Goal: Task Accomplishment & Management: Complete application form

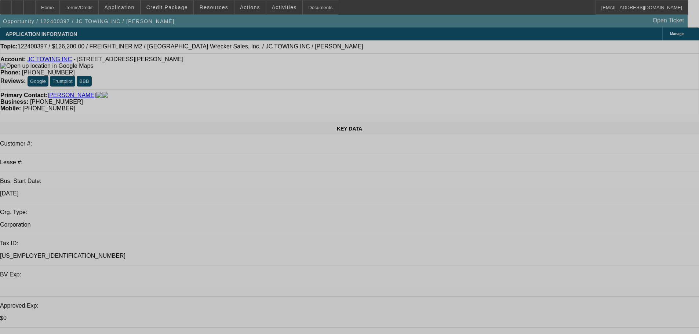
select select "0"
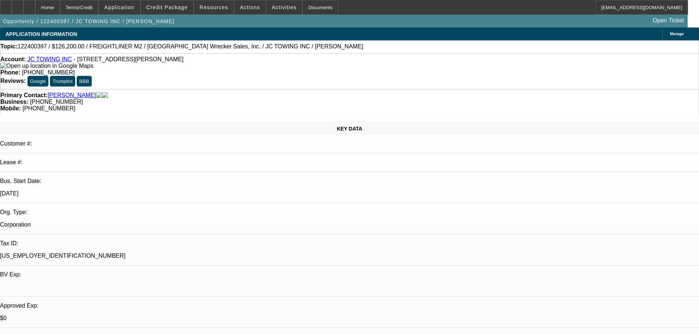
select select "2"
select select "0"
select select "6"
select select "0"
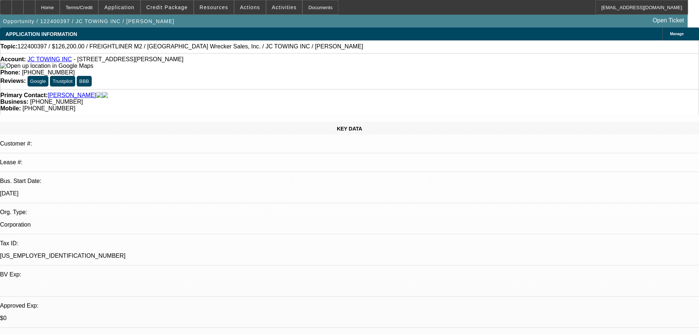
select select "2"
select select "0"
select select "6"
select select "0"
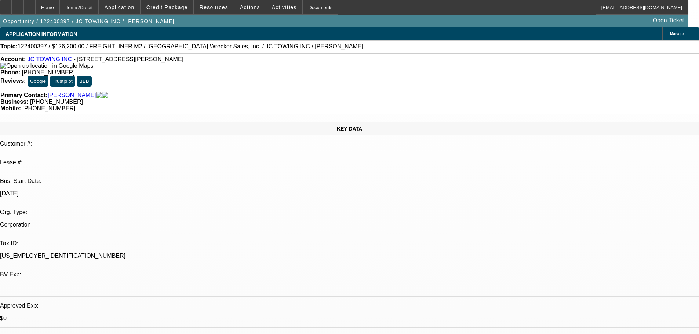
select select "3"
select select "0"
select select "6"
select select "0"
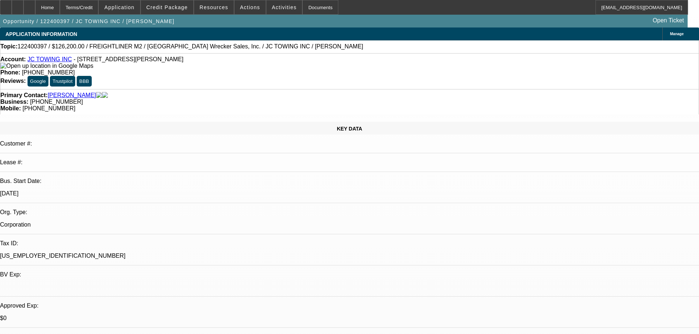
select select "3"
select select "0"
select select "6"
click at [54, 62] on link "JC TOWING INC" at bounding box center [50, 59] width 44 height 6
click at [184, 5] on span "Credit Package" at bounding box center [166, 7] width 41 height 6
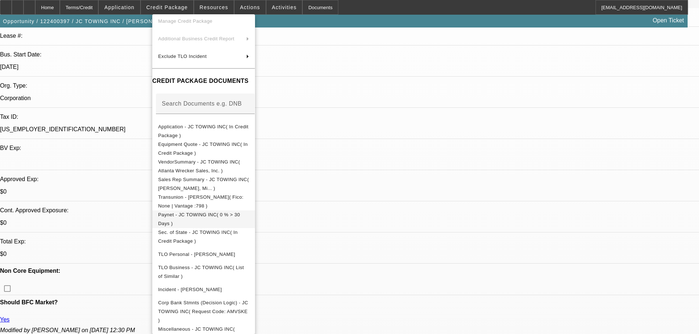
scroll to position [147, 0]
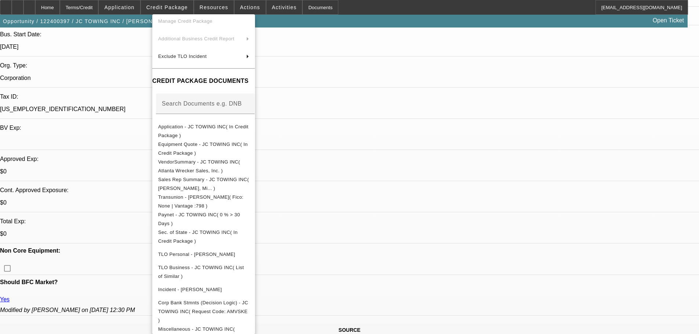
click at [116, 106] on div at bounding box center [349, 167] width 699 height 334
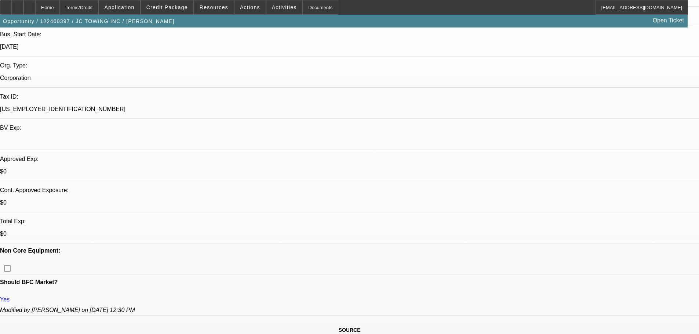
drag, startPoint x: 197, startPoint y: 86, endPoint x: 160, endPoint y: 88, distance: 37.1
drag, startPoint x: 196, startPoint y: 87, endPoint x: 165, endPoint y: 88, distance: 30.5
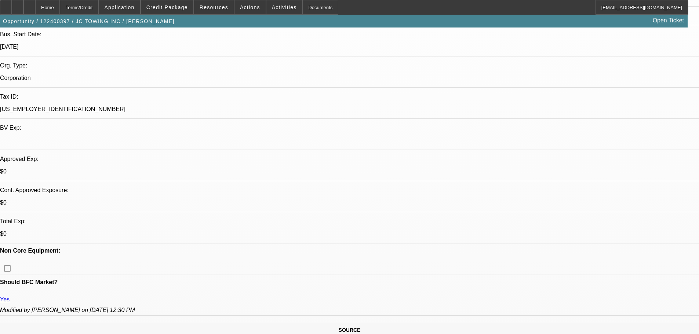
drag, startPoint x: 161, startPoint y: 88, endPoint x: 200, endPoint y: 88, distance: 39.2
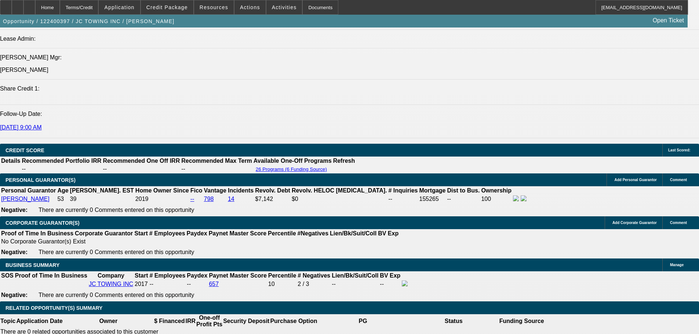
scroll to position [953, 0]
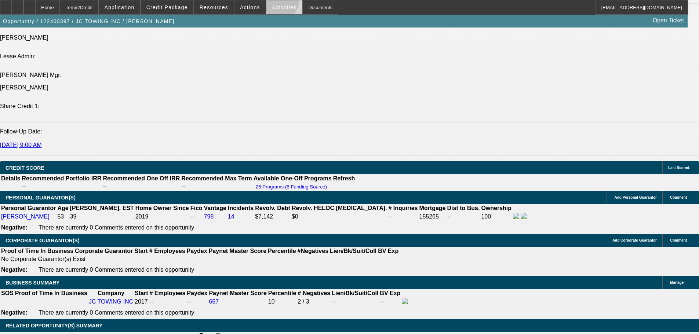
click at [274, 3] on span at bounding box center [284, 8] width 36 height 18
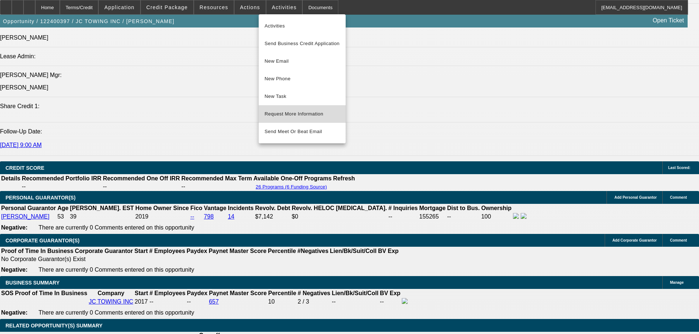
click at [282, 111] on span "Request More Information" at bounding box center [301, 114] width 75 height 9
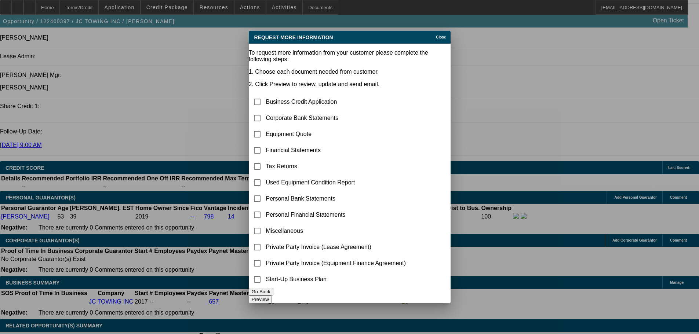
scroll to position [0, 0]
click at [264, 111] on input "checkbox" at bounding box center [257, 118] width 15 height 15
checkbox input "true"
click at [272, 296] on button "Preview" at bounding box center [260, 300] width 23 height 8
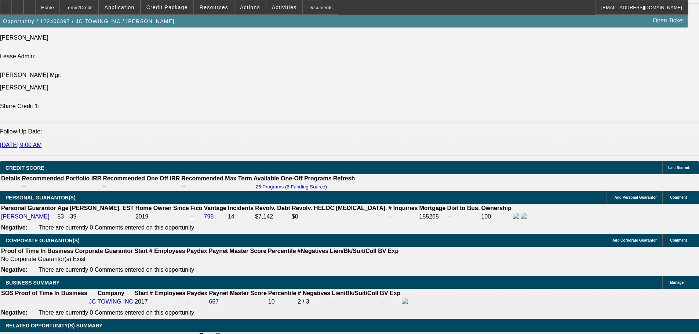
scroll to position [911, 0]
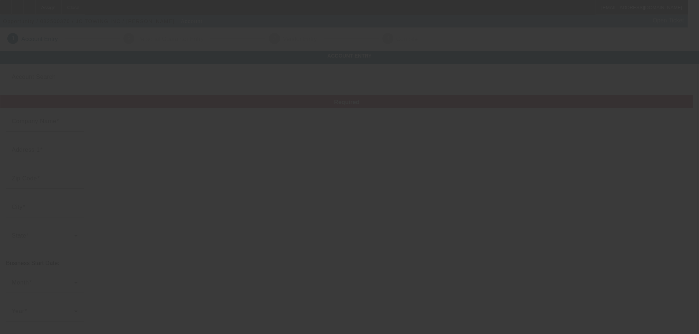
type input "JC TOWING INC"
type input "[STREET_ADDRESS][PERSON_NAME]"
type input "30067"
type input "Marietta"
type input "[PHONE_NUMBER]"
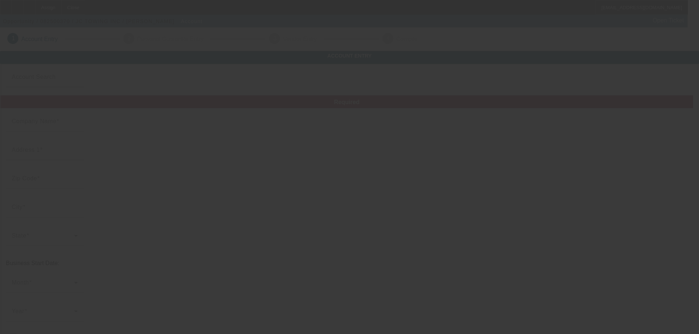
type input "[EMAIL_ADDRESS][DOMAIN_NAME]"
type input "[US_EMPLOYER_IDENTIFICATION_NUMBER]"
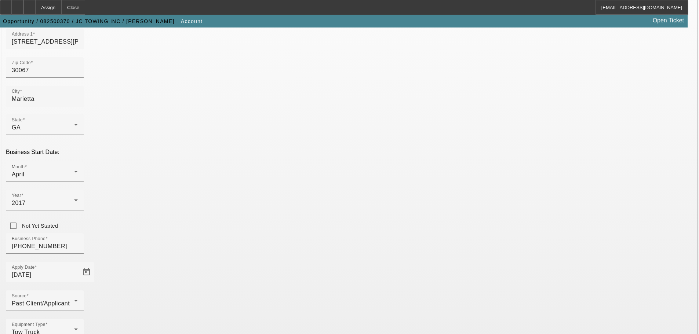
scroll to position [129, 0]
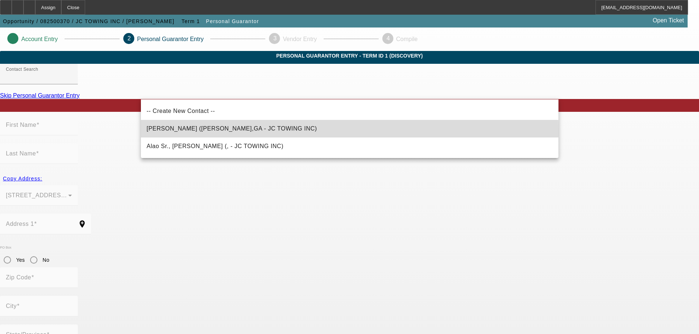
click at [232, 131] on span "[PERSON_NAME] ([PERSON_NAME],GA - JC TOWING INC)" at bounding box center [232, 128] width 170 height 6
type input "[PERSON_NAME] ([PERSON_NAME],GA - JC TOWING INC)"
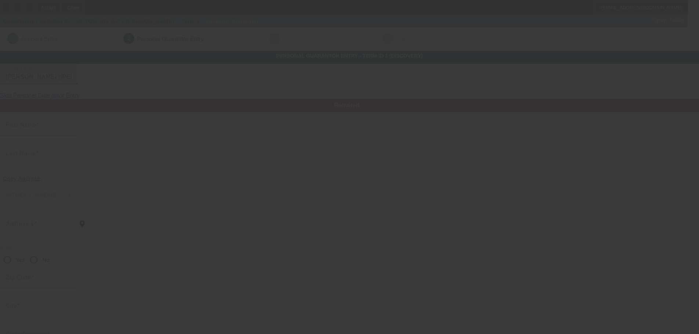
type input "[PERSON_NAME]"
type input "[STREET_ADDRESS][PERSON_NAME]"
radio input "true"
type input "30067"
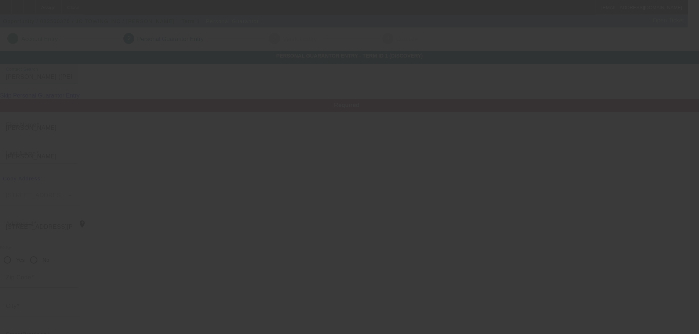
type input "marietta"
type input "[PHONE_NUMBER]"
type input "100"
type input "667-28-3147"
type input "[EMAIL_ADDRESS][DOMAIN_NAME]"
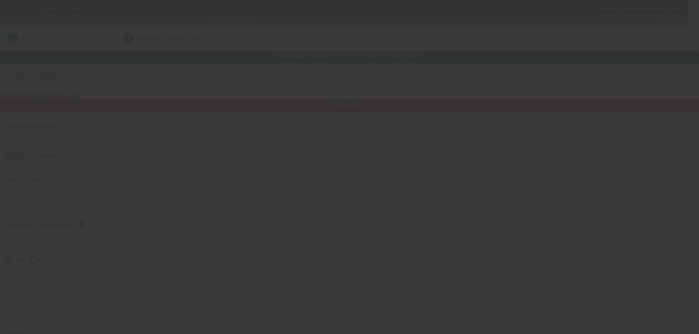
type input "[PHONE_NUMBER]"
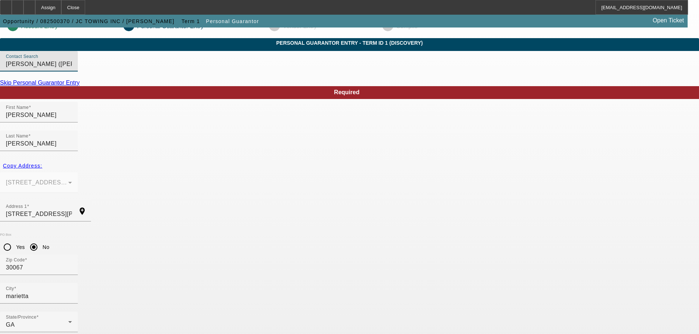
scroll to position [25, 0]
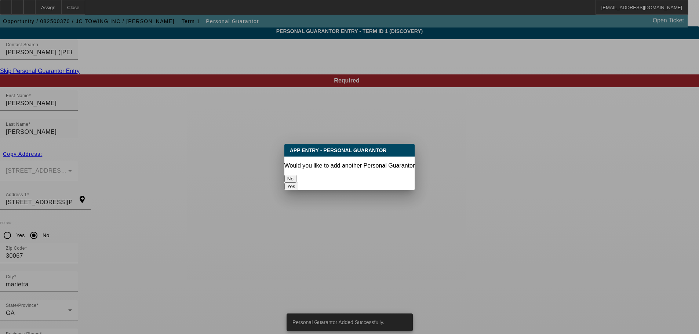
scroll to position [0, 0]
click at [296, 175] on button "No" at bounding box center [290, 179] width 12 height 8
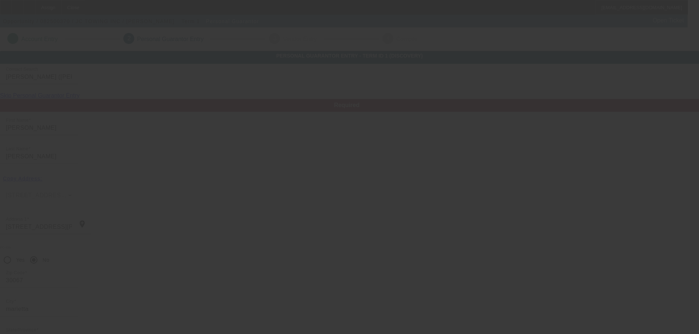
scroll to position [25, 0]
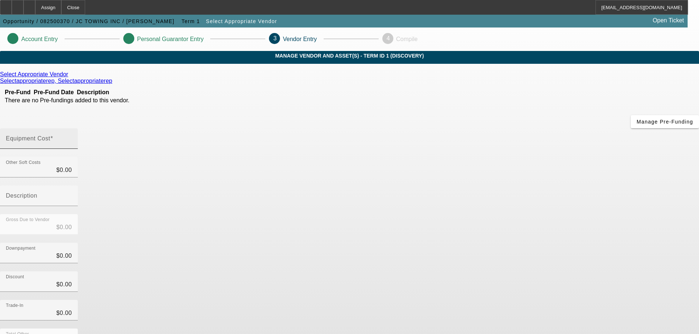
click at [50, 135] on mat-label "Equipment Cost" at bounding box center [28, 138] width 44 height 6
click at [72, 137] on input "Equipment Cost" at bounding box center [39, 141] width 66 height 9
type input "1"
type input "$1.00"
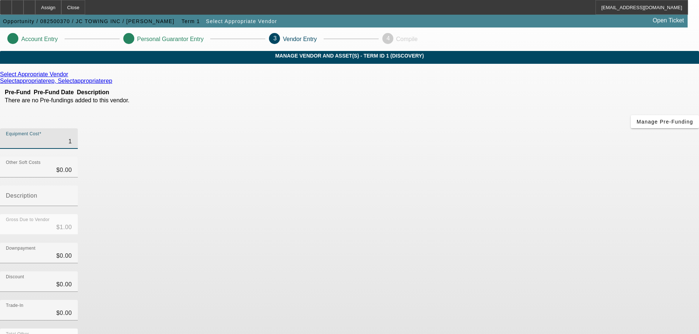
type input "13"
type input "$13.00"
type input "130"
type input "$130.00"
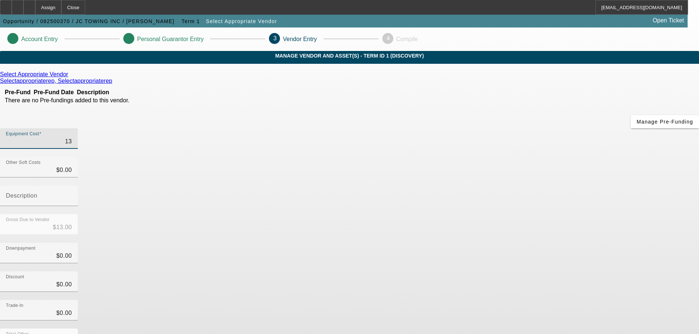
type input "$130.00"
type input "1300"
type input "$1,300.00"
type input "13000"
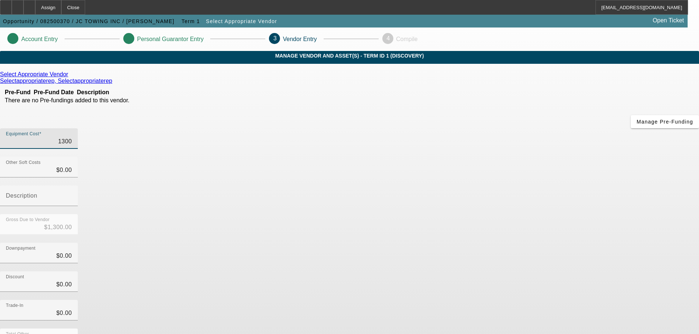
type input "$13,000.00"
type input "130000"
type input "$130,000.00"
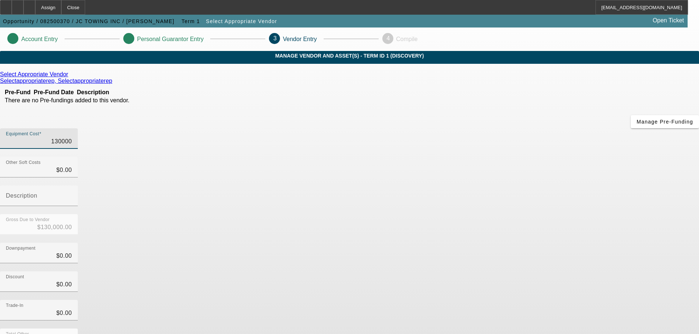
type input "$130,000.00"
click at [70, 77] on icon at bounding box center [70, 74] width 0 height 6
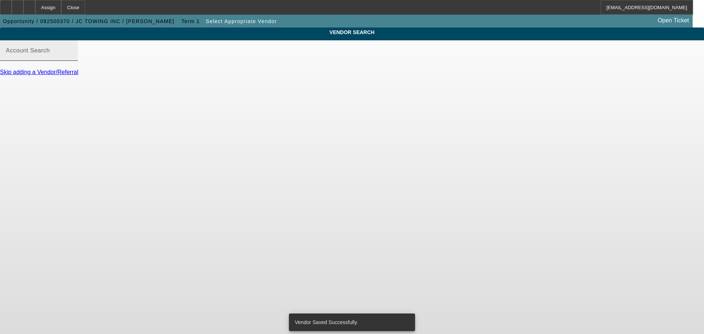
click at [72, 53] on div "Account Search" at bounding box center [39, 50] width 66 height 21
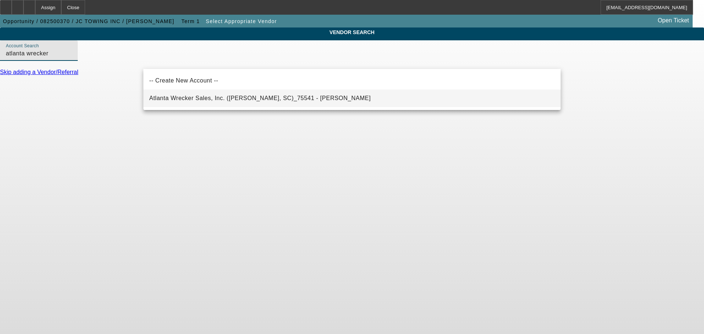
click at [212, 105] on mat-option "Atlanta Wrecker Sales, Inc. (Chesnee, SC)_75541 - Giles, Lee" at bounding box center [351, 98] width 417 height 18
type input "Atlanta Wrecker Sales, Inc. (Chesnee, SC)_75541 - Giles, Lee"
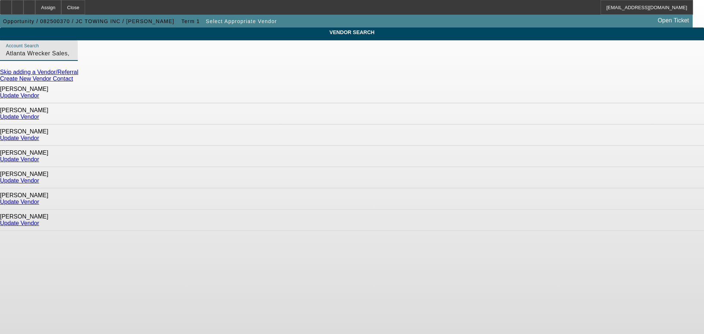
click at [39, 93] on link "Update Vendor" at bounding box center [19, 95] width 39 height 6
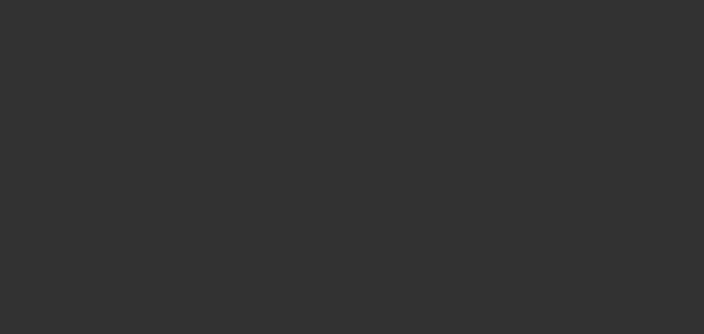
type input "$130,000.00"
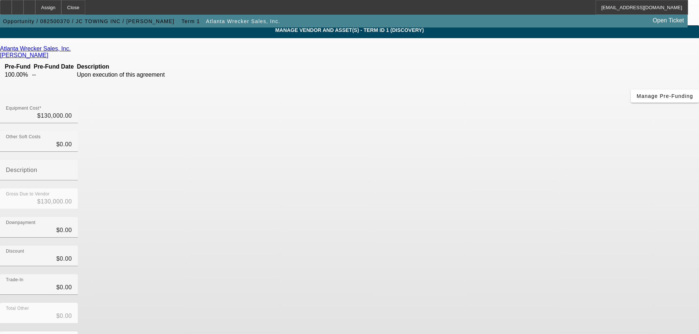
scroll to position [37, 0]
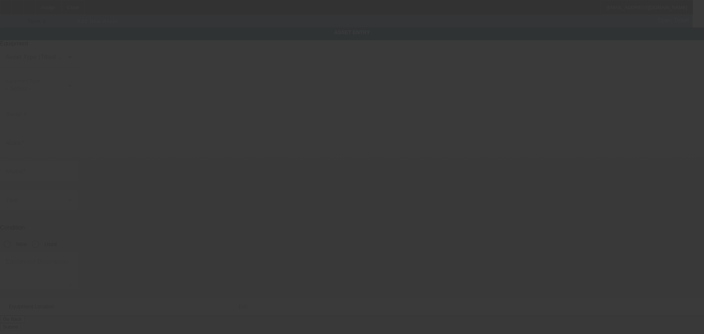
type input "2470 Windy Hill Rd SE"
type input "Marietta"
type input "30067"
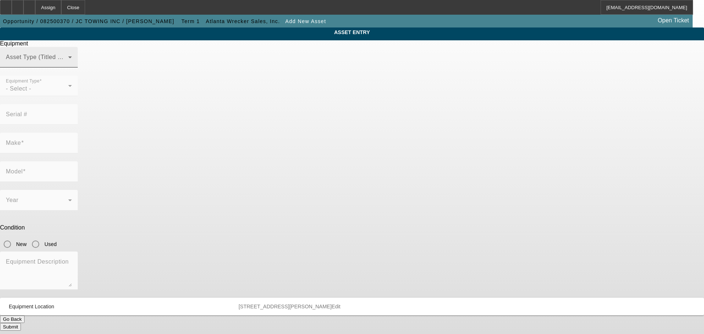
click at [68, 65] on span at bounding box center [37, 60] width 62 height 9
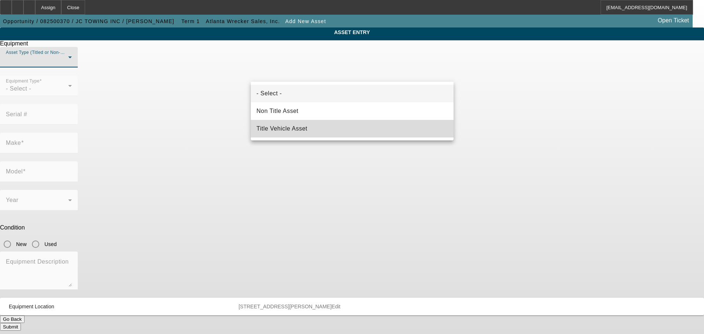
click at [321, 124] on mat-option "Title Vehicle Asset" at bounding box center [352, 129] width 203 height 18
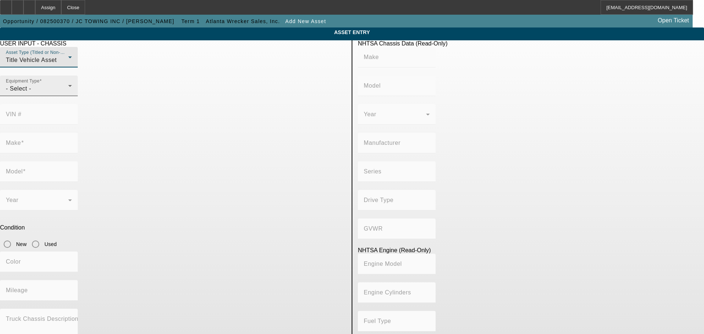
click at [68, 93] on div "- Select -" at bounding box center [37, 88] width 62 height 9
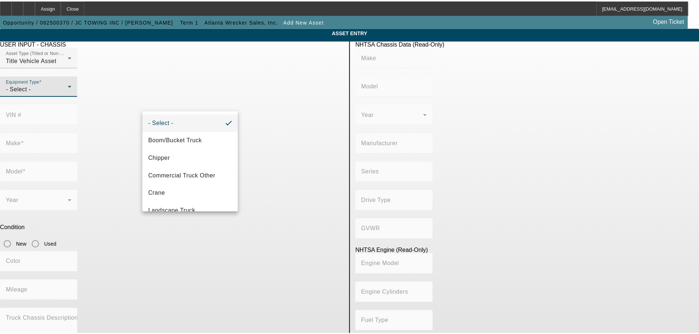
scroll to position [81, 0]
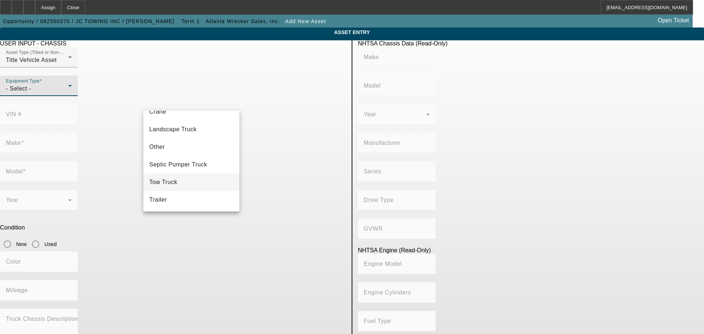
click at [203, 179] on mat-option "Tow Truck" at bounding box center [191, 182] width 96 height 18
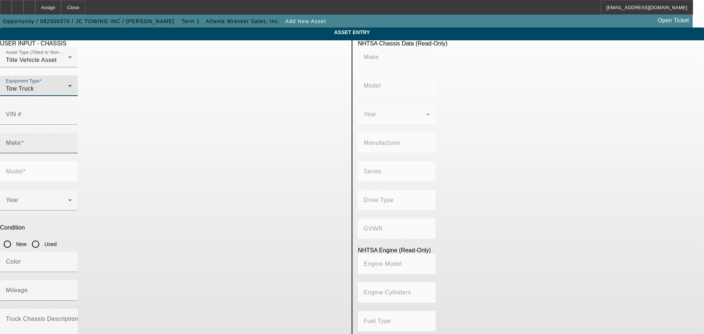
click at [72, 142] on input "Make" at bounding box center [39, 146] width 66 height 9
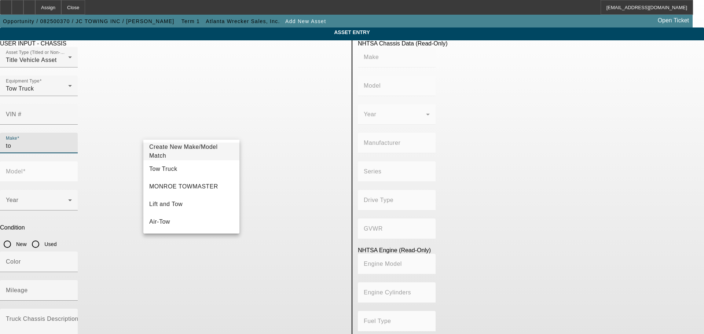
type input "t"
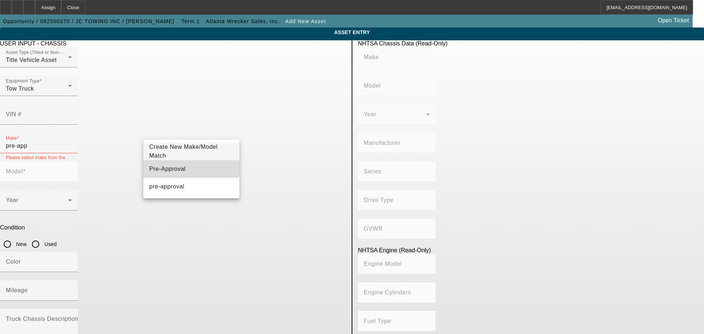
click at [175, 168] on span "Pre-Approval" at bounding box center [167, 169] width 36 height 6
type input "Pre-Approval"
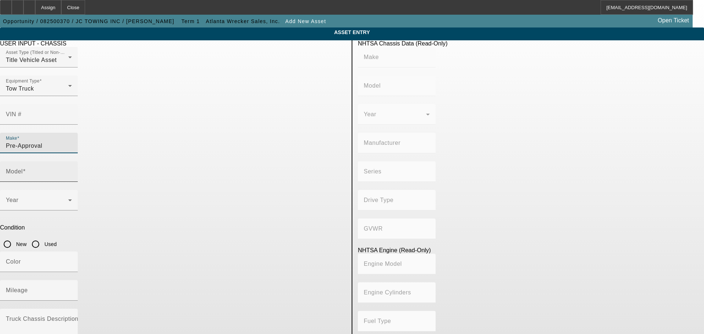
click at [72, 161] on div "Model" at bounding box center [39, 171] width 66 height 21
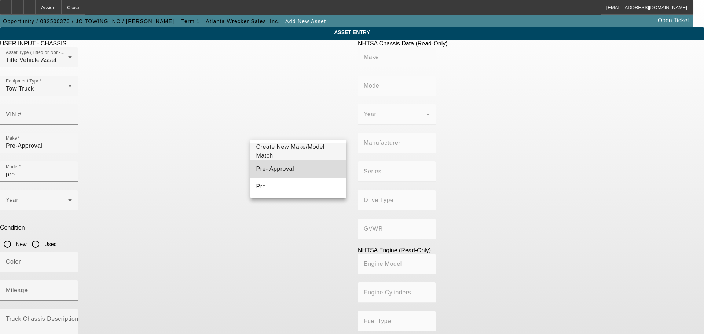
click at [263, 168] on span "Pre- Approval" at bounding box center [275, 169] width 38 height 6
type input "Pre- Approval"
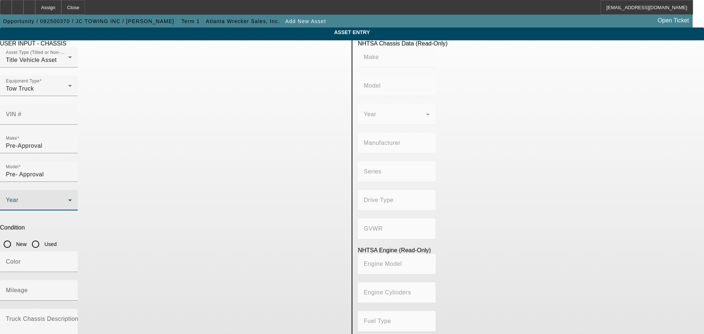
click at [74, 196] on icon at bounding box center [70, 200] width 9 height 9
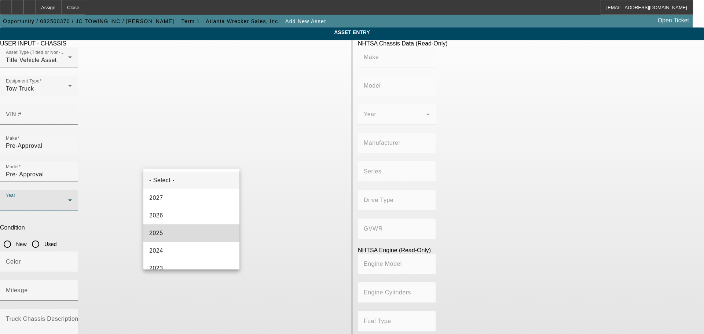
click at [200, 230] on mat-option "2025" at bounding box center [191, 233] width 96 height 18
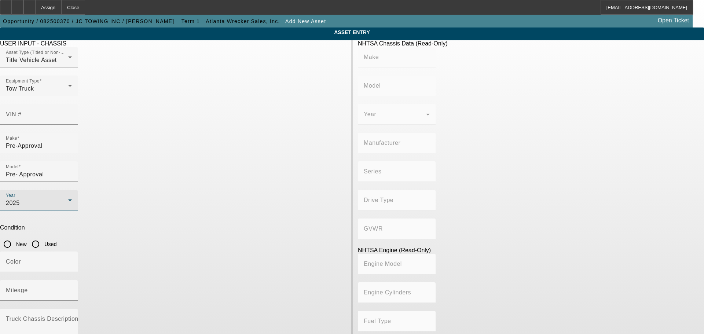
click at [15, 237] on input "New" at bounding box center [7, 244] width 15 height 15
radio input "true"
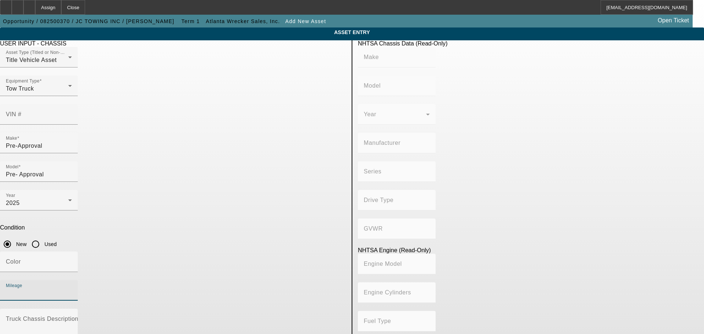
click at [72, 289] on input "Mileage" at bounding box center [39, 293] width 66 height 9
type input "1"
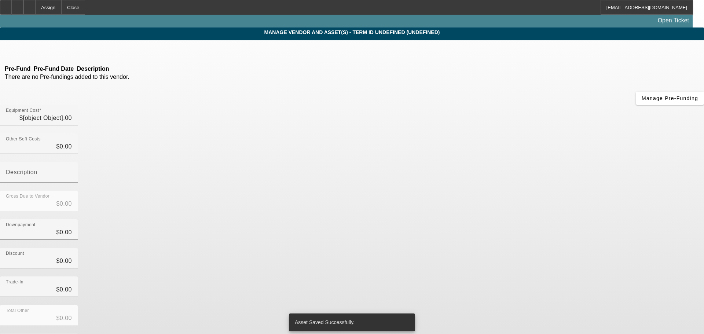
type input "$130,000.00"
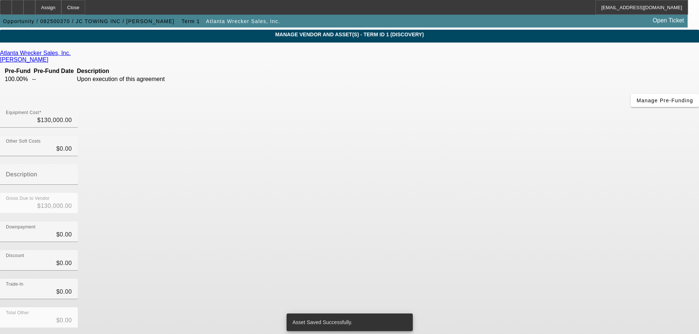
scroll to position [40, 0]
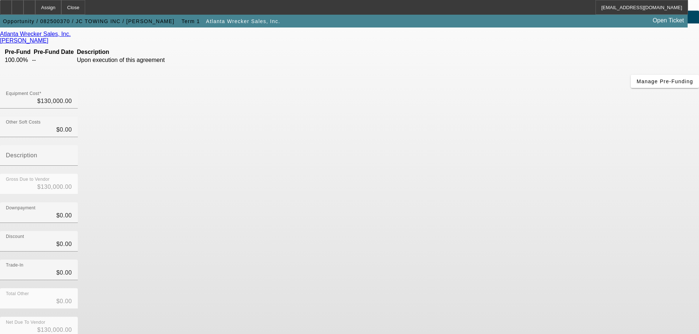
scroll to position [0, 0]
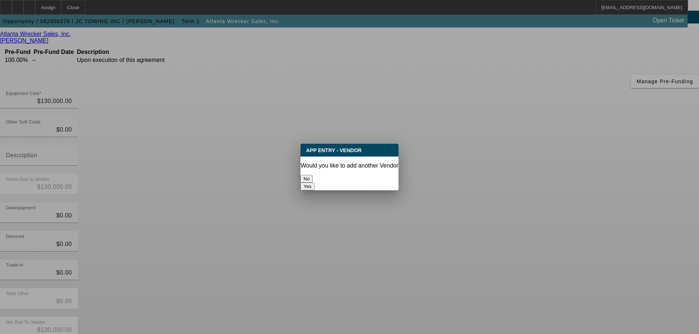
click at [518, 273] on div at bounding box center [349, 167] width 699 height 334
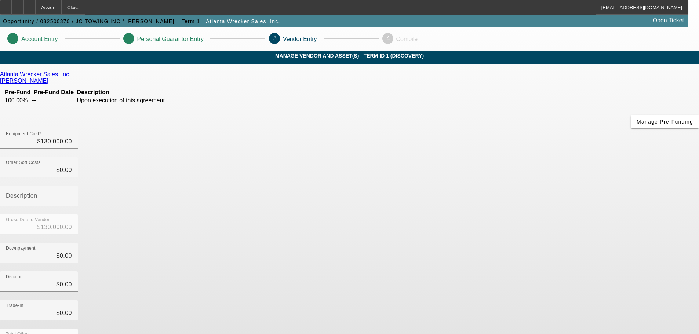
scroll to position [40, 0]
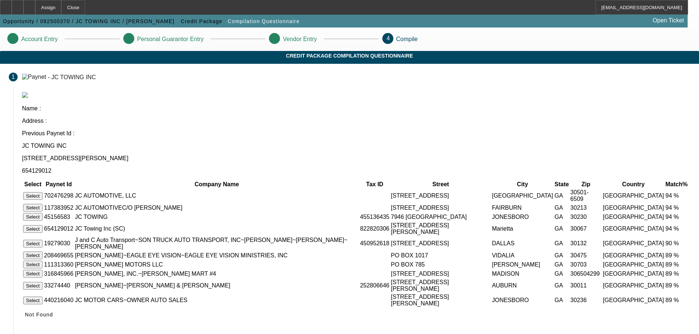
click at [43, 225] on button "Select" at bounding box center [32, 229] width 19 height 8
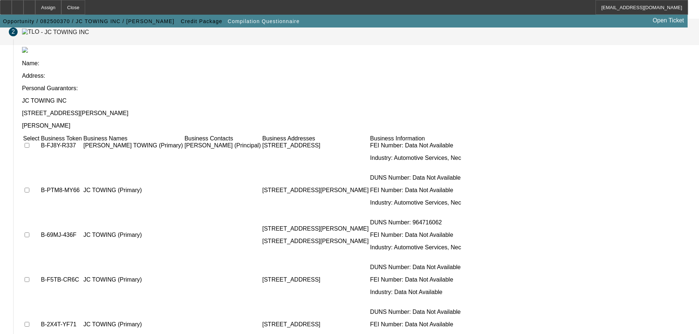
scroll to position [66, 0]
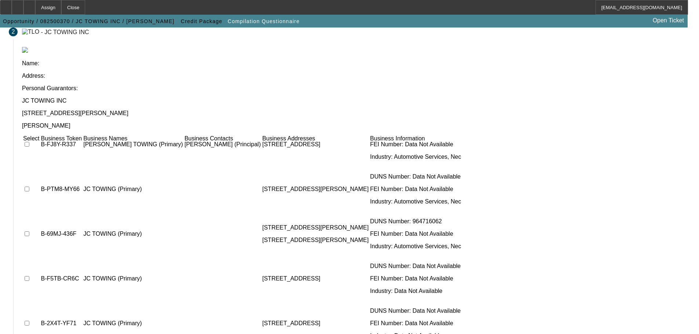
checkbox input "true"
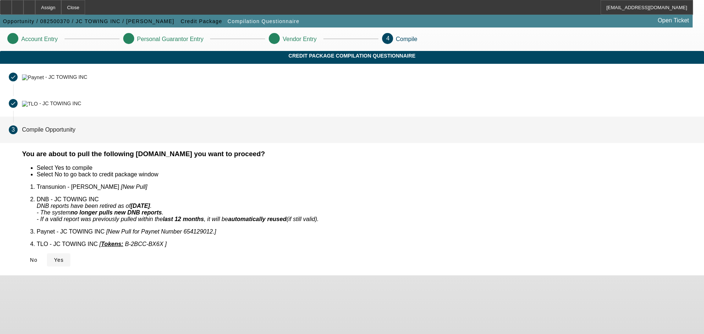
click at [64, 257] on span "Yes" at bounding box center [59, 260] width 10 height 6
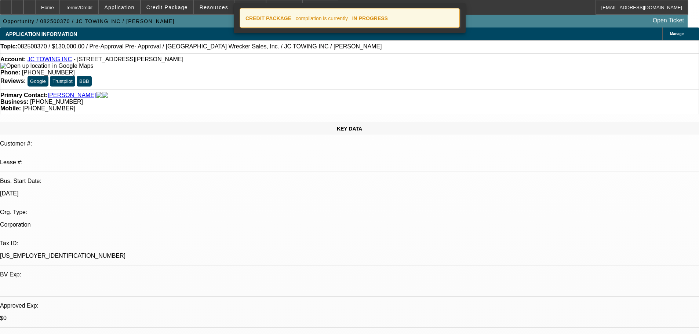
select select "0"
select select "2"
select select "0.1"
select select "4"
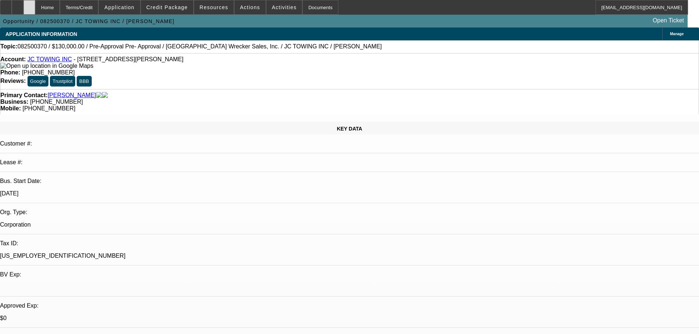
click at [29, 5] on icon at bounding box center [29, 5] width 0 height 0
select select "0"
select select "2"
select select "0"
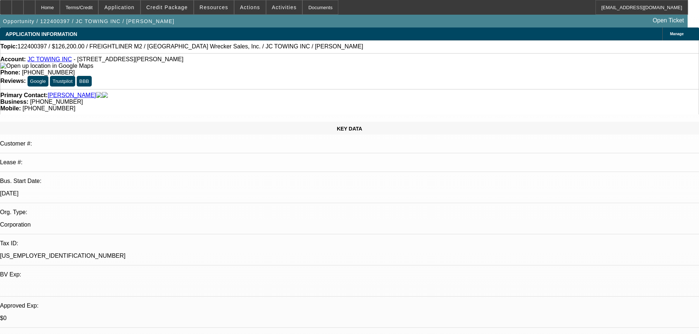
select select "6"
select select "0"
select select "2"
select select "0"
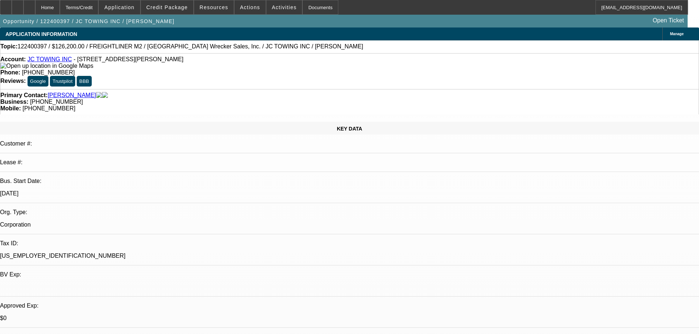
select select "6"
select select "0"
select select "3"
select select "0"
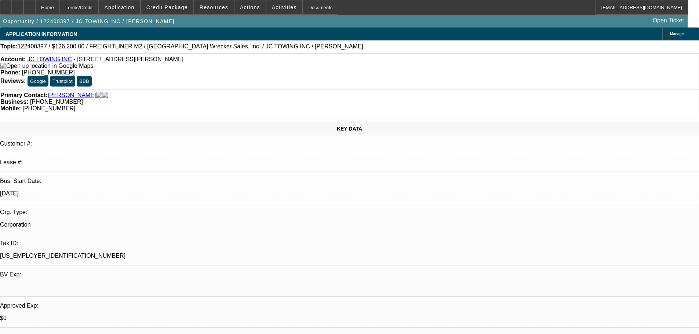
select select "6"
select select "0"
select select "3"
select select "0"
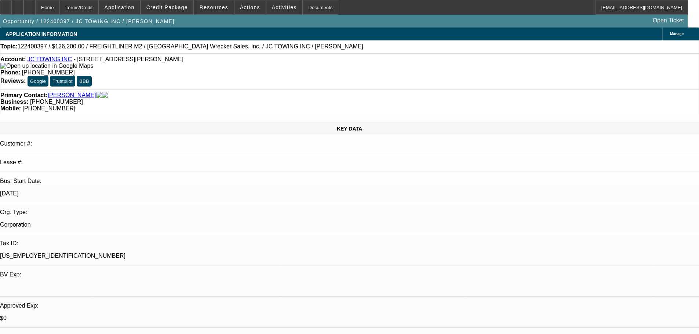
select select "6"
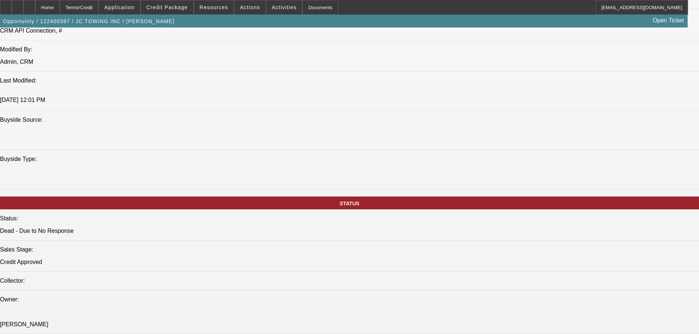
scroll to position [660, 0]
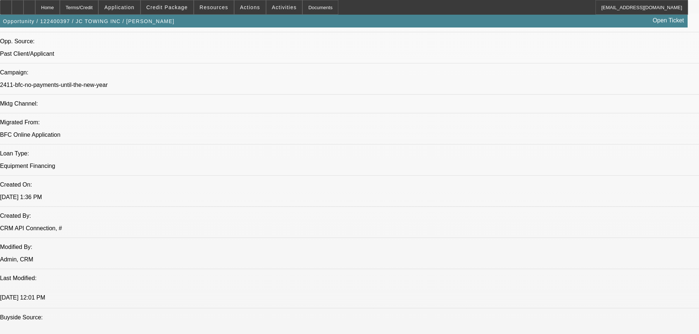
scroll to position [367, 0]
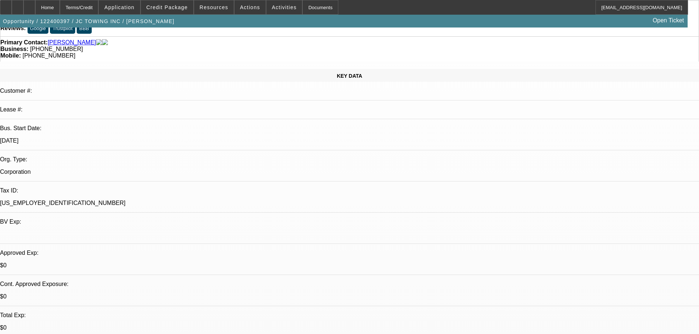
scroll to position [0, 0]
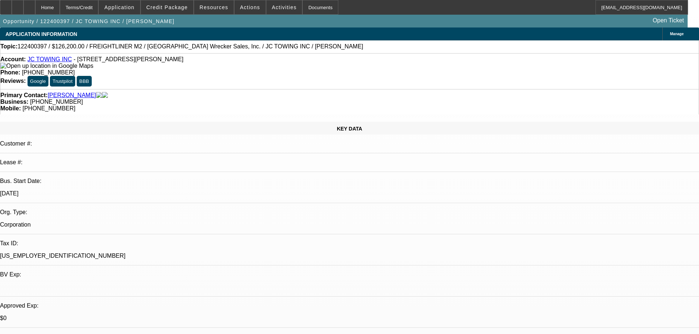
click at [670, 33] on span "Manage" at bounding box center [677, 34] width 14 height 4
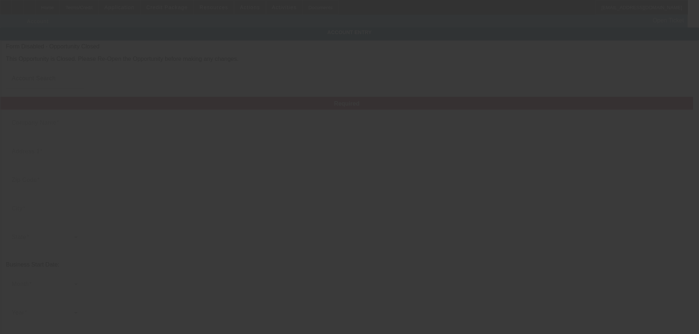
type input "JC TOWING INC"
type input "[STREET_ADDRESS][PERSON_NAME]"
type input "30067"
type input "Marietta"
type input "[PHONE_NUMBER]"
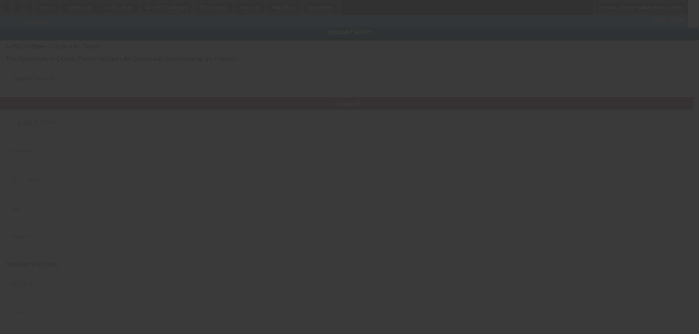
type input "[EMAIL_ADDRESS][DOMAIN_NAME]"
type input "[US_EMPLOYER_IDENTIFICATION_NUMBER]"
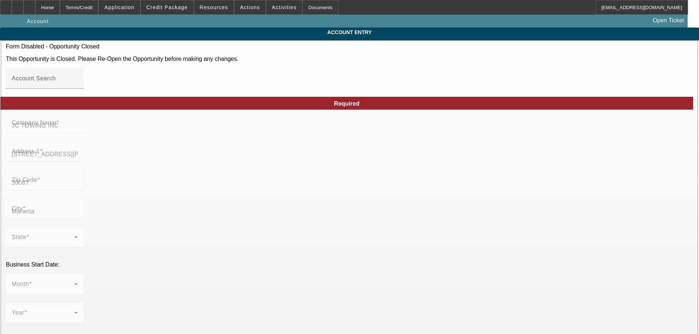
type input "12/16/2024"
click at [57, 9] on div "Home" at bounding box center [47, 7] width 25 height 15
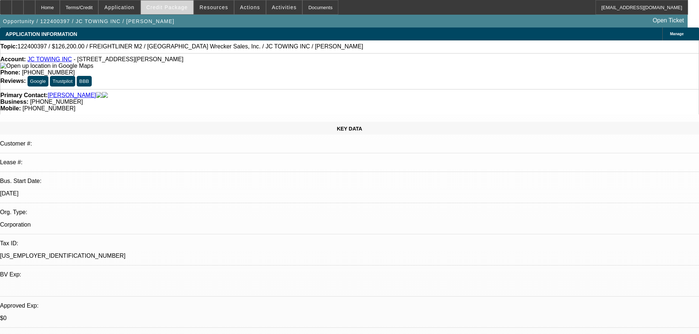
select select "0"
select select "2"
select select "0"
select select "6"
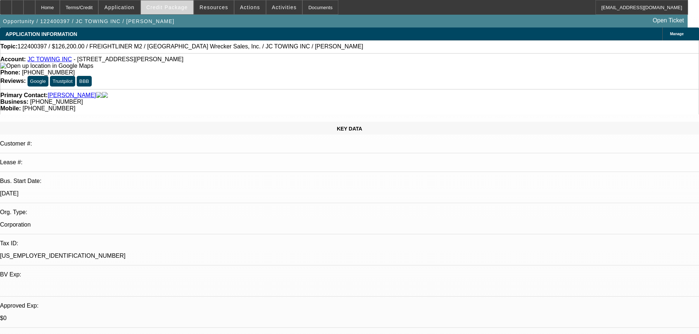
select select "0"
select select "2"
select select "0"
select select "6"
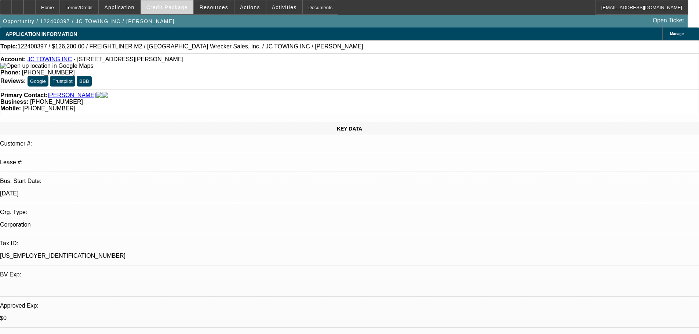
select select "0"
select select "3"
select select "0"
select select "6"
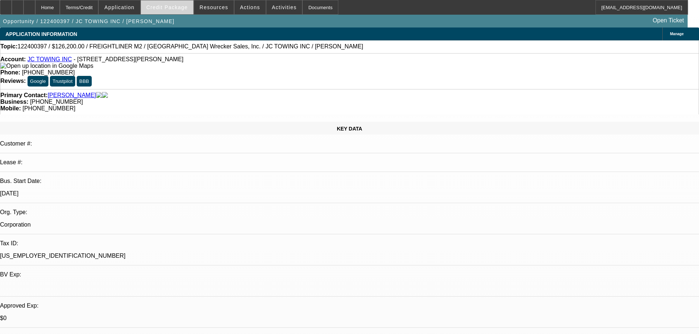
select select "0"
select select "3"
select select "0"
select select "6"
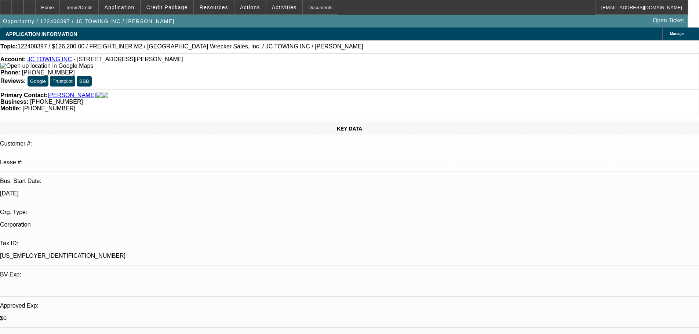
scroll to position [293, 0]
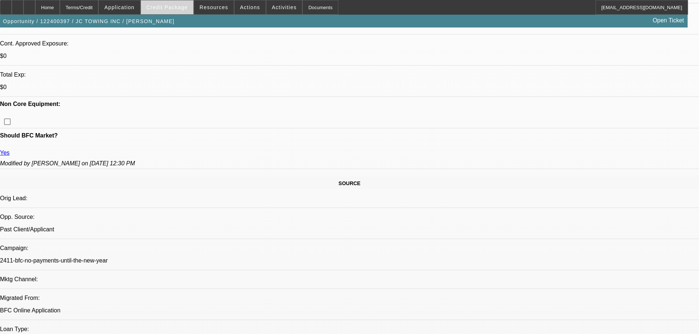
click at [171, 14] on span at bounding box center [167, 8] width 52 height 18
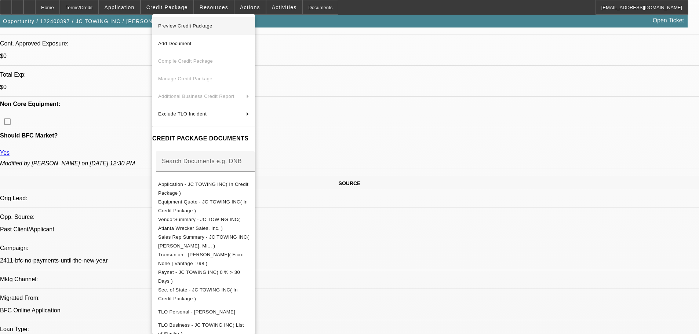
click at [210, 21] on button "Preview Credit Package" at bounding box center [203, 26] width 103 height 18
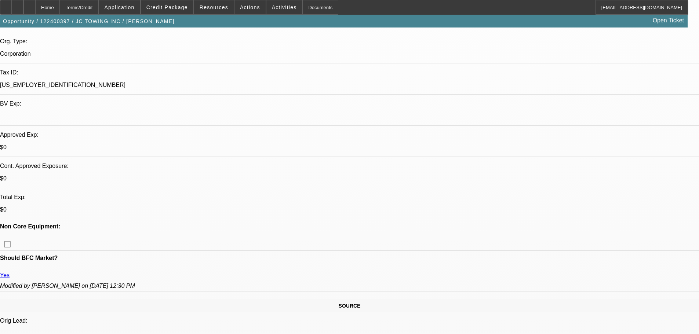
scroll to position [147, 0]
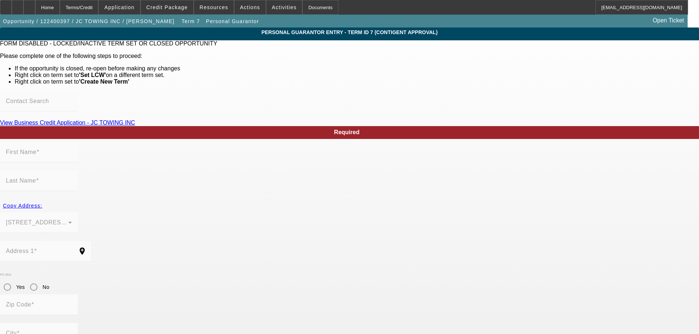
type input "James"
type input "Coker"
type input "2470 windy hill rd se"
radio input "true"
type input "30067"
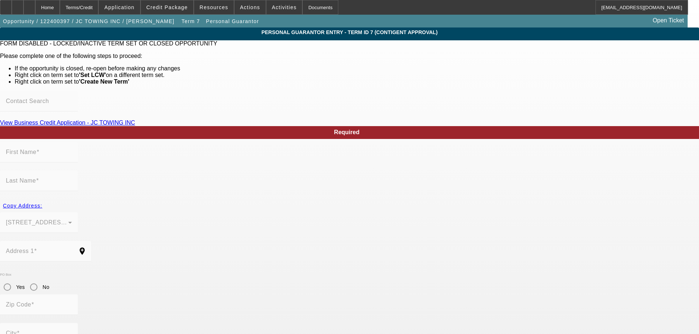
type input "marietta"
type input "[PHONE_NUMBER]"
type input "100"
type input "667-28-3147"
type input "jctowingsc@gmail.com"
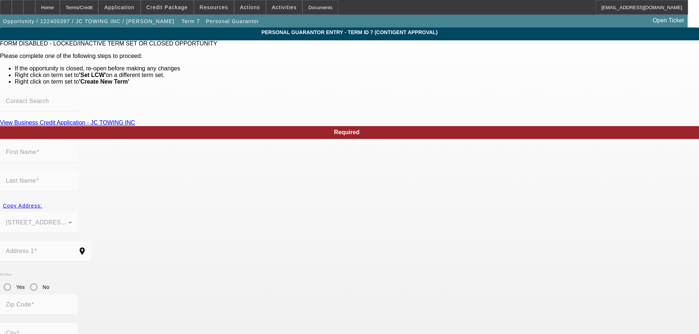
type input "(888) 670-6514"
type input "[PHONE_NUMBER]"
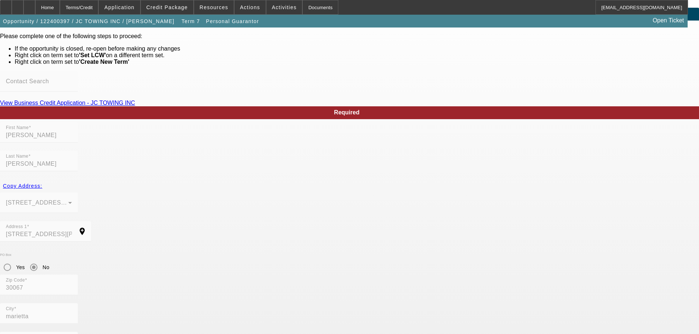
scroll to position [39, 0]
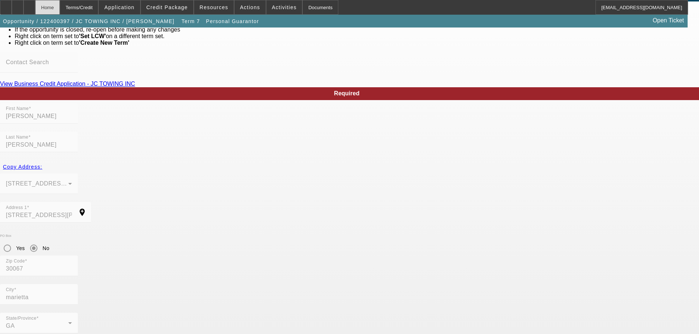
click at [60, 2] on div "Home" at bounding box center [47, 7] width 25 height 15
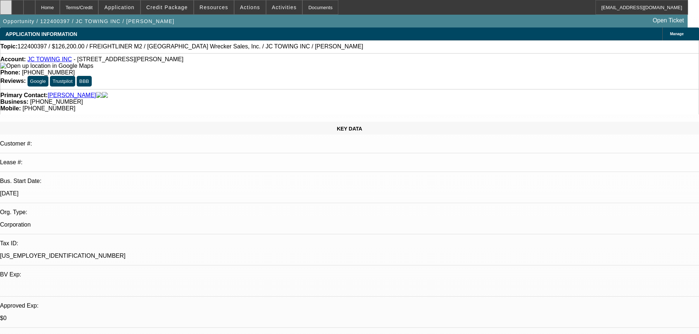
select select "0"
select select "2"
select select "0"
select select "6"
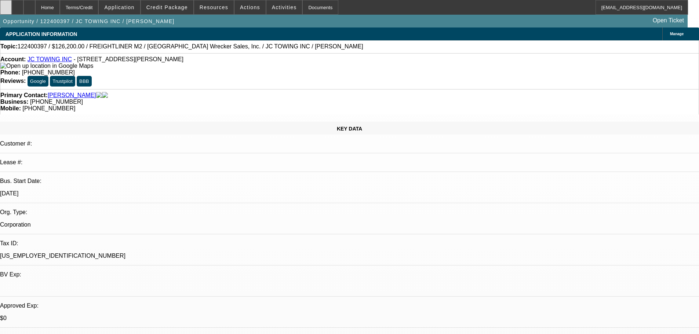
select select "0"
select select "2"
select select "0"
select select "6"
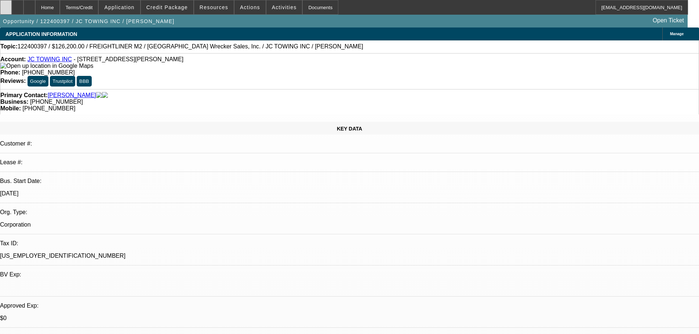
select select "0"
select select "3"
select select "0"
select select "6"
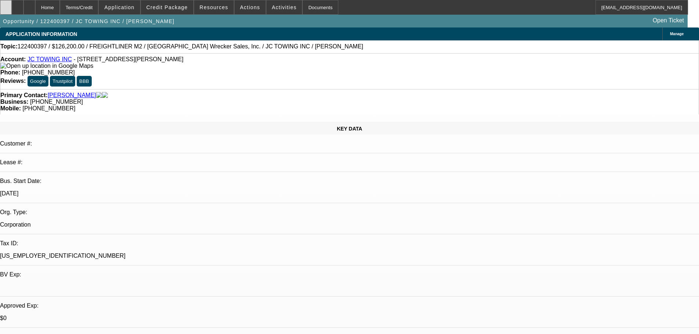
select select "0"
select select "3"
select select "0"
select select "6"
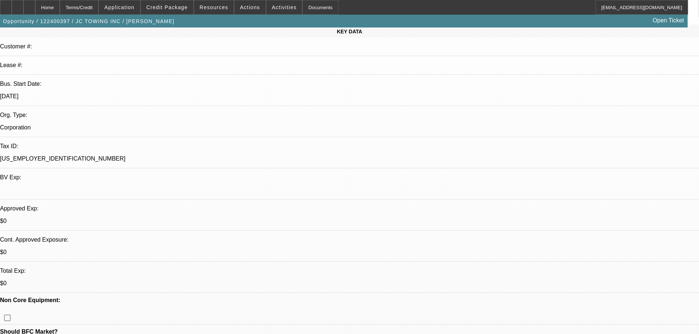
scroll to position [147, 0]
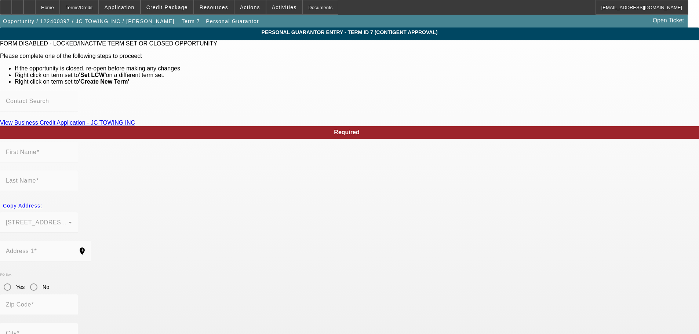
type input "James"
type input "Coker"
type input "2470 windy hill rd se"
radio input "true"
type input "30067"
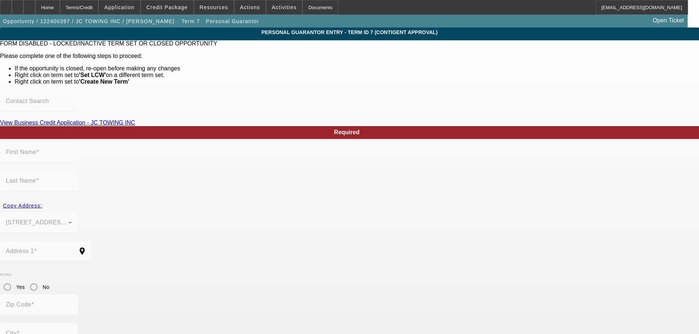
type input "marietta"
type input "(678) 613-3432"
type input "100"
type input "667-28-3147"
type input "jctowingsc@gmail.com"
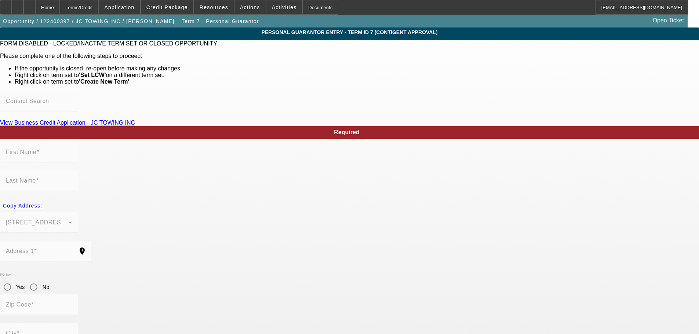
type input "(888) 670-6514"
type input "(770) 910-6170"
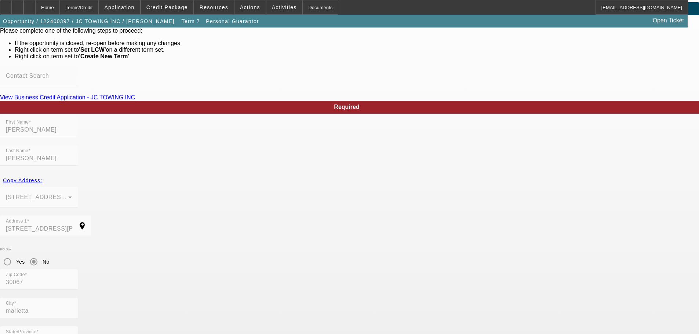
scroll to position [39, 0]
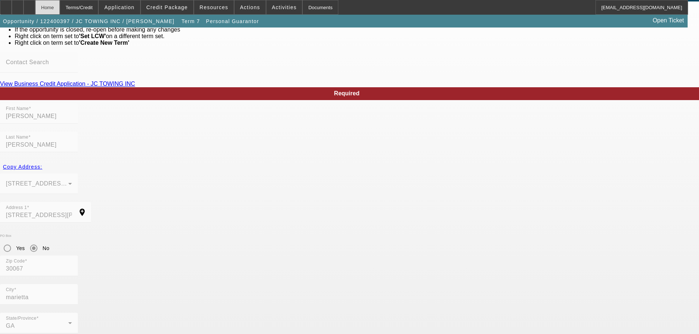
click at [60, 7] on div "Home" at bounding box center [47, 7] width 25 height 15
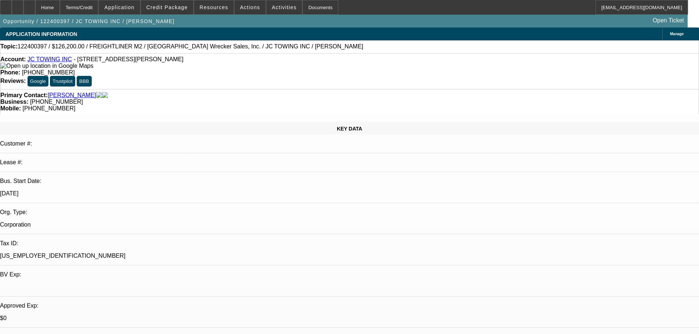
select select "0"
select select "2"
select select "0"
select select "6"
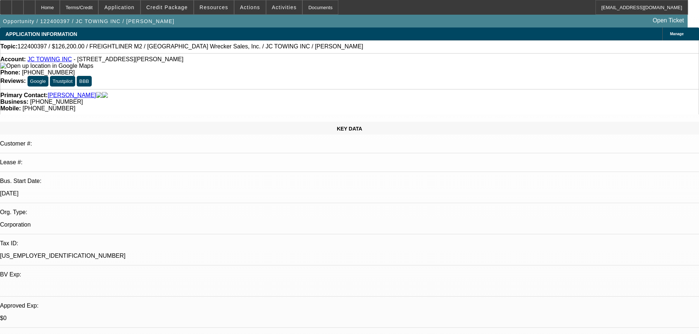
select select "0"
select select "2"
select select "0"
select select "6"
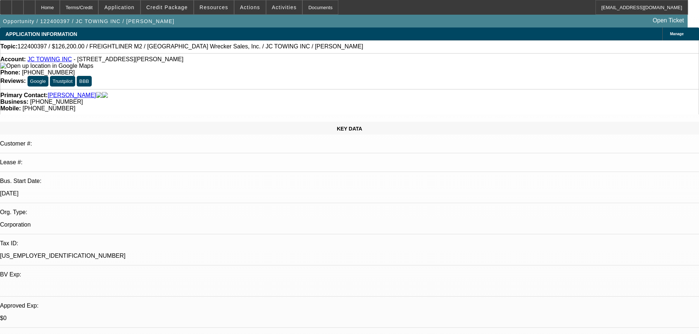
select select "0"
select select "3"
select select "0"
select select "6"
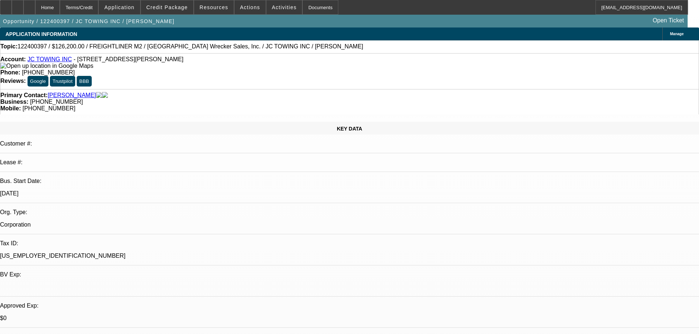
select select "0"
select select "3"
select select "0"
select select "6"
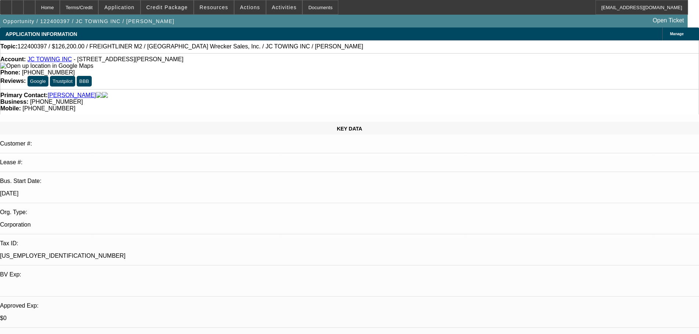
click at [670, 36] on span "Manage" at bounding box center [677, 34] width 14 height 4
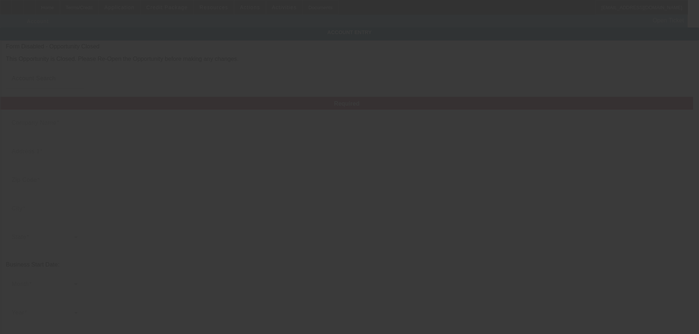
type input "12/16/2024"
type input "JC TOWING INC"
type input "2470 Windy Hill Rd SE"
type input "30067"
type input "Marietta"
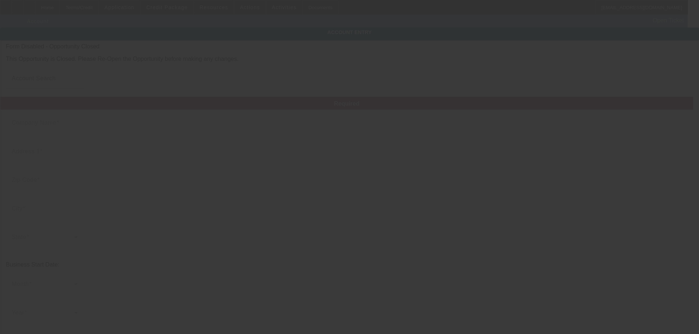
type input "(803) 428-2113"
type input "jctowingsc@gmail.com"
type input "82-2820306"
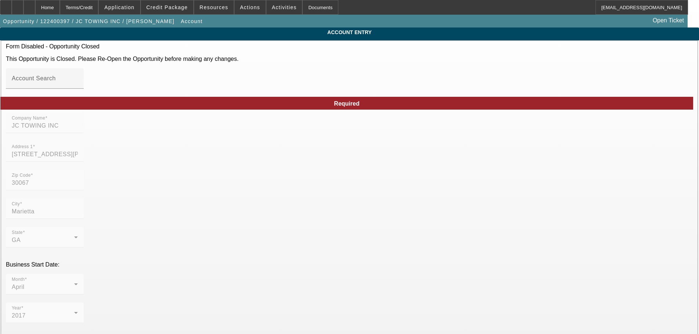
click at [172, 8] on span "Credit Package" at bounding box center [166, 7] width 41 height 6
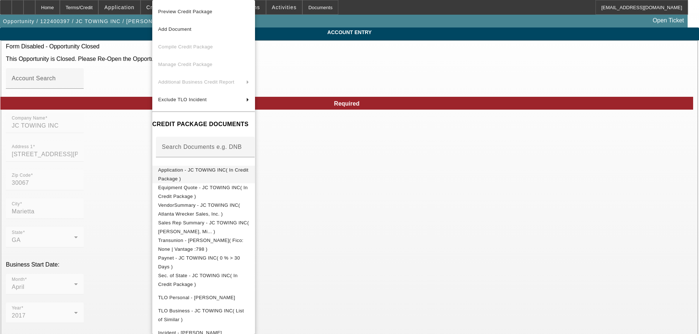
click at [207, 171] on span "Application - JC TOWING INC( In Credit Package )" at bounding box center [203, 174] width 90 height 14
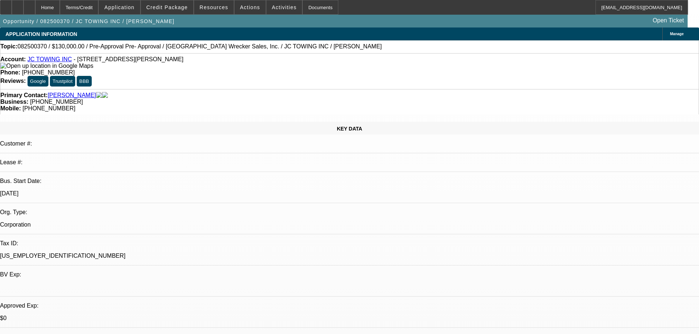
select select "0"
select select "2"
select select "0.1"
select select "4"
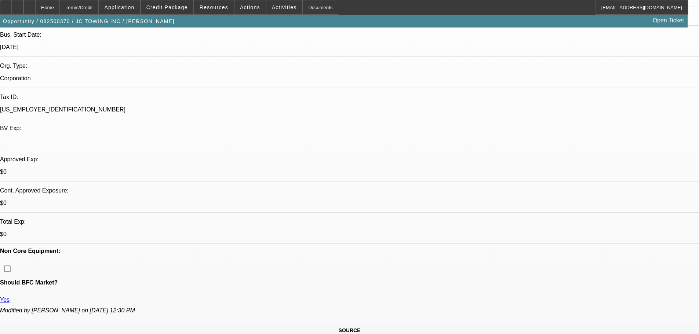
scroll to position [147, 0]
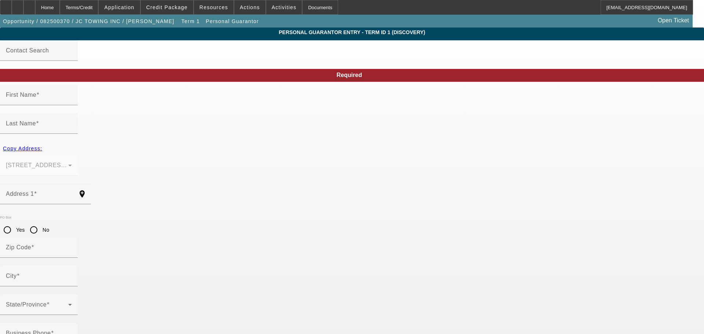
type input "[PERSON_NAME]"
type input "[STREET_ADDRESS][PERSON_NAME]"
radio input "true"
type input "30067"
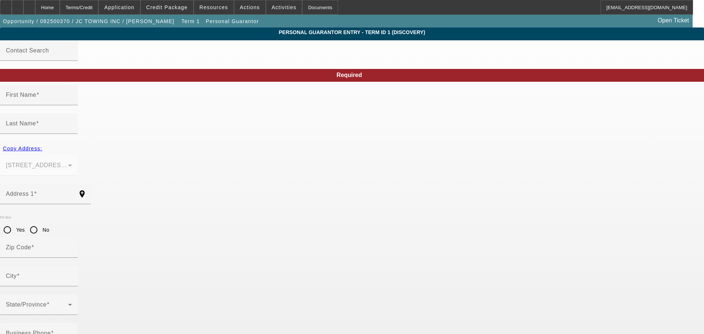
type input "marietta"
type input "[PHONE_NUMBER]"
type input "100"
type input "667-28-3147"
type input "jctowingsc@gmail.com"
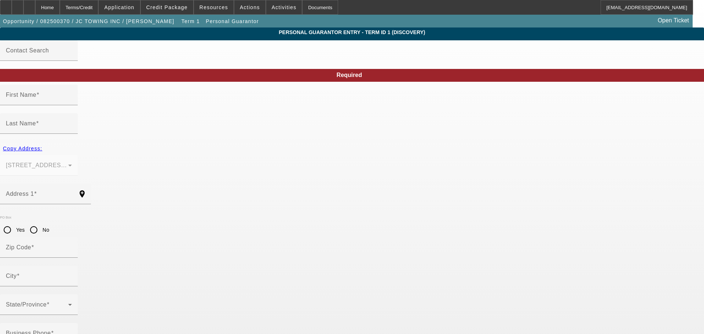
type input "(888) 670-6514"
type input "[PHONE_NUMBER]"
click at [58, 7] on div "Home" at bounding box center [47, 7] width 25 height 15
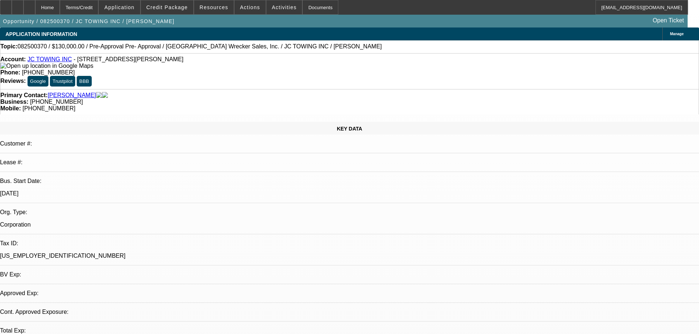
select select "0"
select select "2"
select select "0.1"
select select "4"
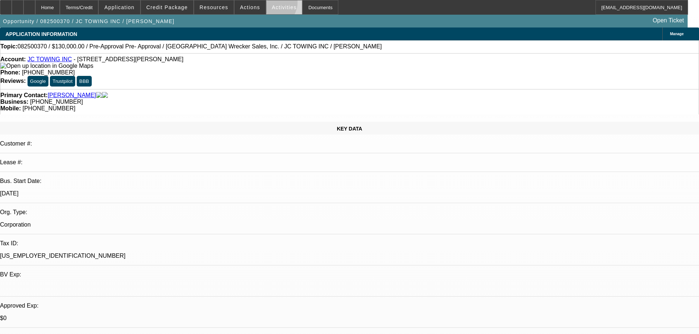
click at [266, 4] on span at bounding box center [284, 8] width 36 height 18
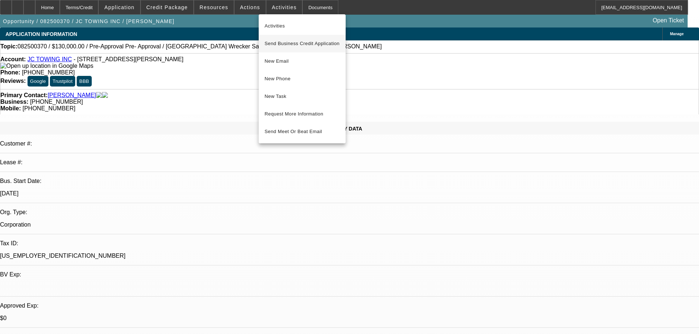
click at [304, 48] on button "Send Business Credit Application" at bounding box center [302, 44] width 87 height 18
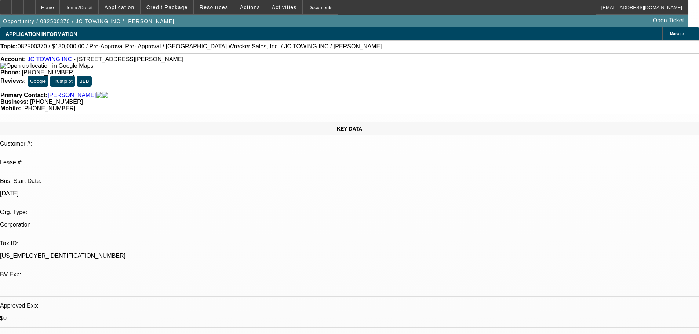
click at [69, 92] on link "Coker, James" at bounding box center [72, 95] width 48 height 7
click at [272, 7] on span "Activities" at bounding box center [284, 7] width 25 height 6
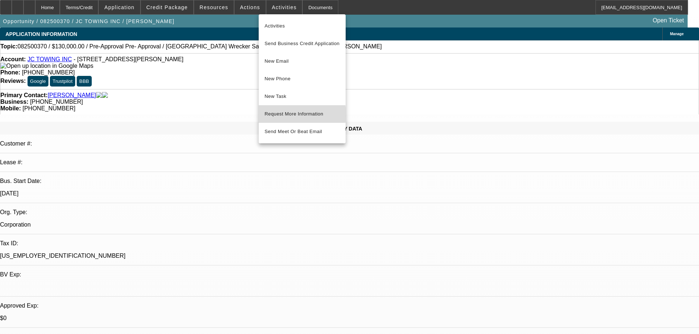
click at [281, 114] on span "Request More Information" at bounding box center [301, 114] width 75 height 9
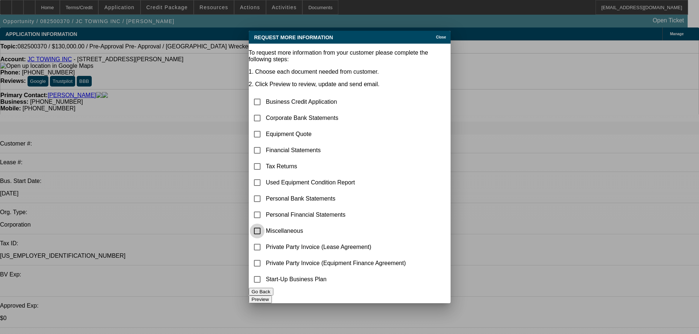
drag, startPoint x: 270, startPoint y: 217, endPoint x: 303, endPoint y: 255, distance: 50.4
click at [264, 224] on input "checkbox" at bounding box center [257, 231] width 15 height 15
checkbox input "true"
click at [272, 296] on button "Preview" at bounding box center [260, 300] width 23 height 8
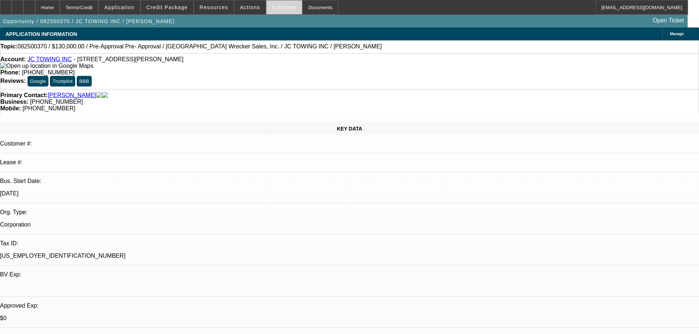
click at [277, 11] on span at bounding box center [284, 8] width 36 height 18
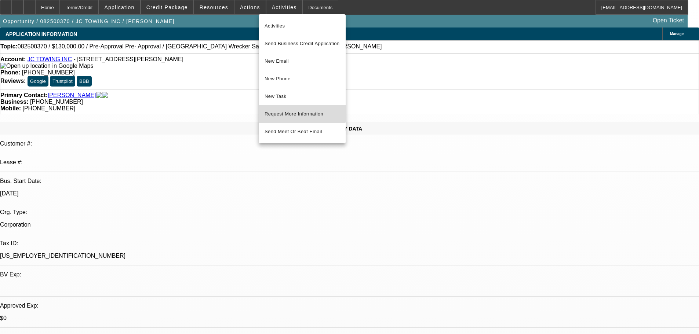
click at [292, 111] on span "Request More Information" at bounding box center [301, 114] width 75 height 9
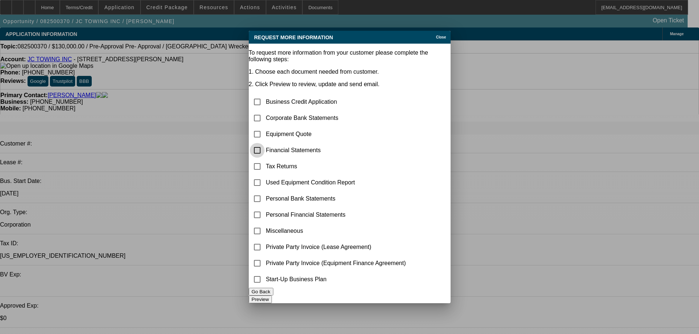
click at [264, 143] on input "checkbox" at bounding box center [257, 150] width 15 height 15
checkbox input "true"
click at [264, 159] on input "checkbox" at bounding box center [257, 166] width 15 height 15
checkbox input "true"
click at [272, 296] on button "Preview" at bounding box center [260, 300] width 23 height 8
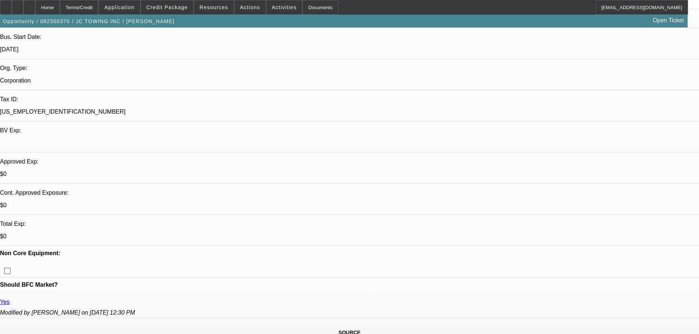
scroll to position [147, 0]
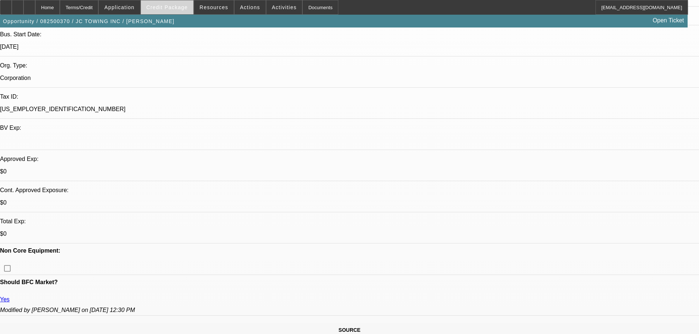
click at [181, 9] on span "Credit Package" at bounding box center [166, 7] width 41 height 6
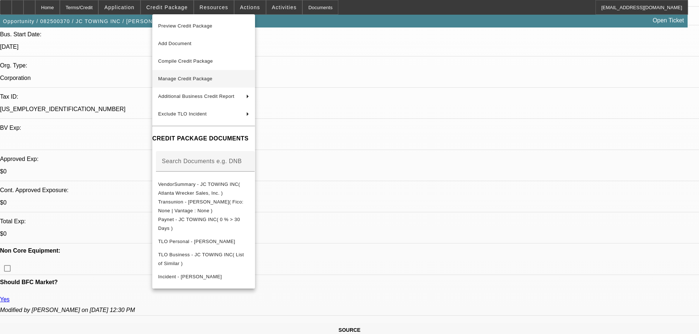
click at [237, 80] on span "Manage Credit Package" at bounding box center [203, 78] width 91 height 9
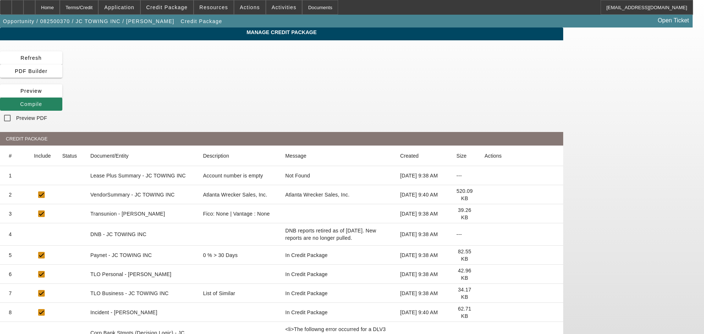
click at [485, 214] on icon at bounding box center [485, 214] width 0 height 0
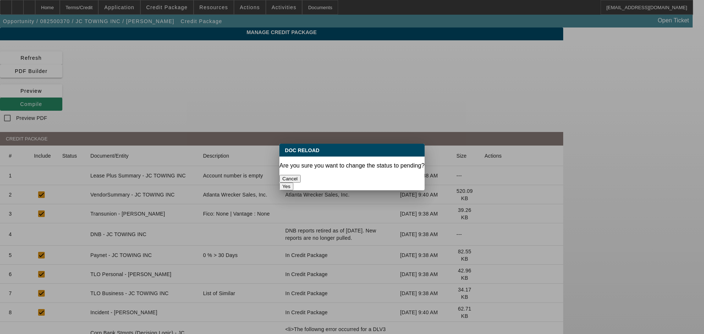
click at [293, 183] on button "Yes" at bounding box center [286, 187] width 14 height 8
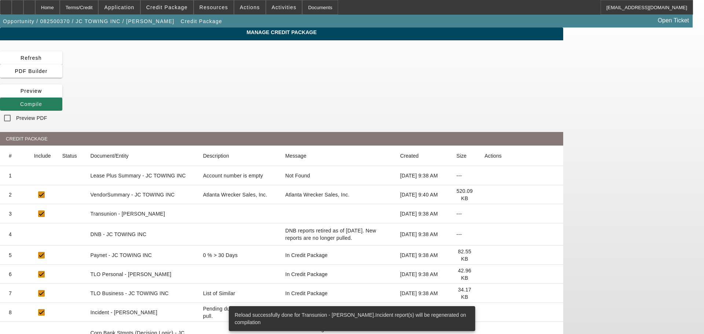
click at [42, 101] on span "Compile" at bounding box center [31, 104] width 22 height 6
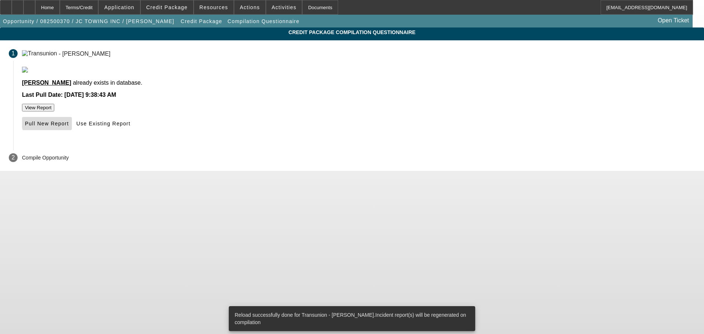
click at [69, 127] on span "Pull New Report" at bounding box center [47, 124] width 44 height 6
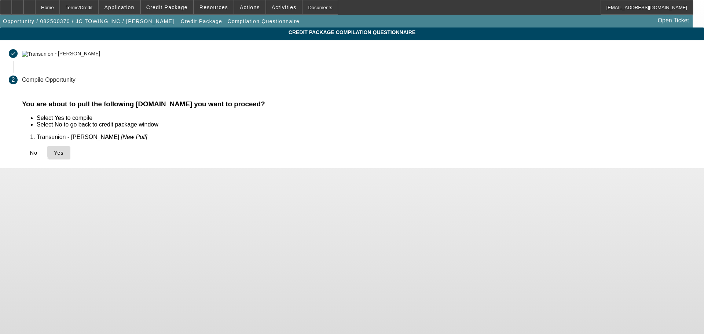
click at [64, 150] on span "Yes" at bounding box center [59, 153] width 10 height 6
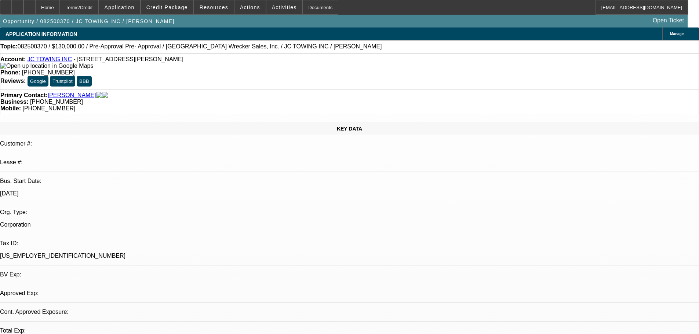
select select "0"
select select "2"
select select "0.1"
select select "4"
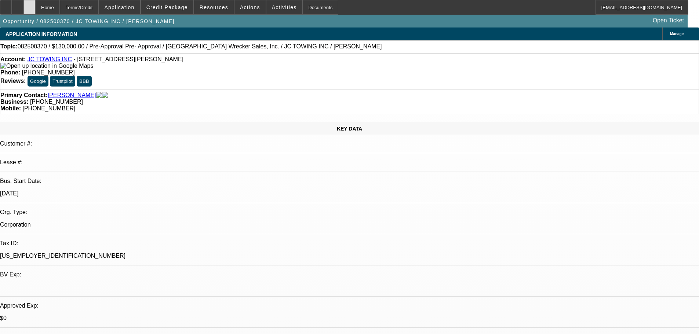
click at [35, 10] on div at bounding box center [29, 7] width 12 height 15
select select "0"
select select "2"
select select "0.1"
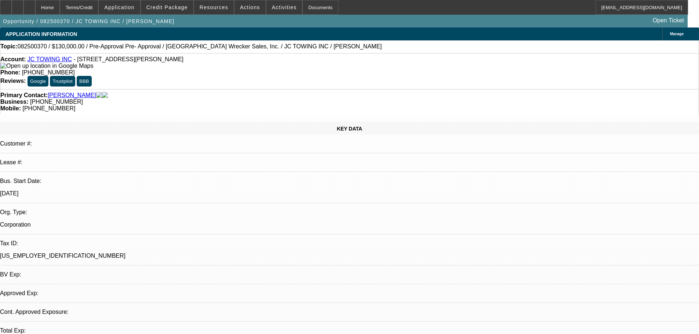
select select "4"
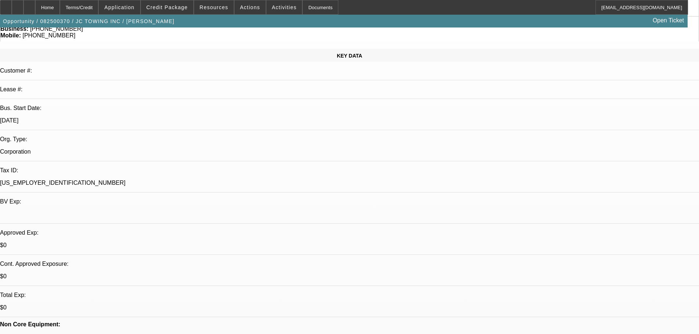
scroll to position [73, 0]
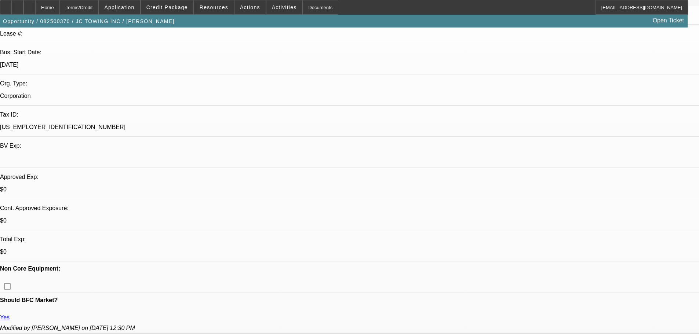
scroll to position [147, 0]
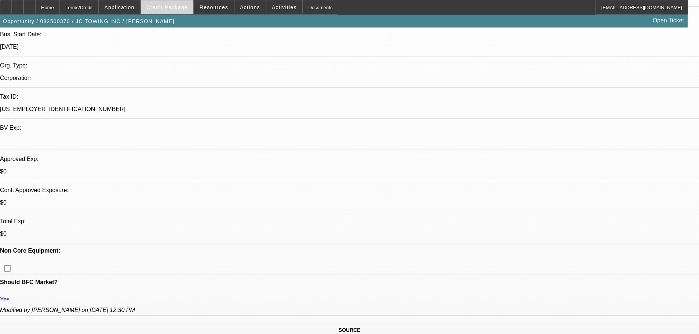
click at [162, 6] on span "Credit Package" at bounding box center [166, 7] width 41 height 6
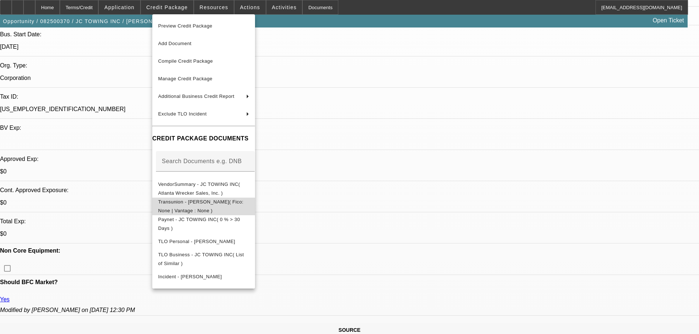
click at [219, 202] on span "Transunion - [PERSON_NAME]( Fico: None | Vantage : None )" at bounding box center [200, 206] width 85 height 14
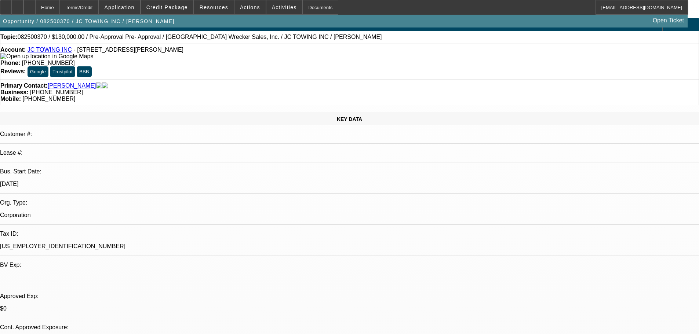
scroll to position [0, 0]
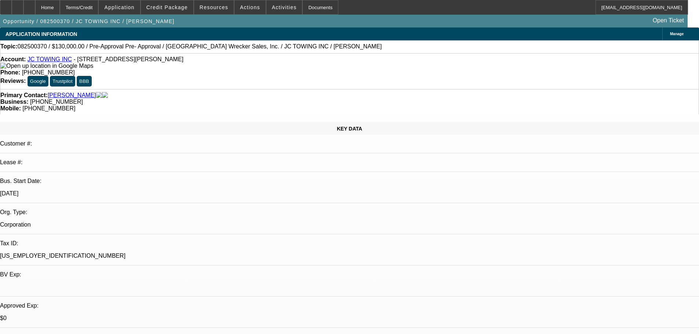
click at [62, 60] on link "JC TOWING INC" at bounding box center [50, 59] width 44 height 6
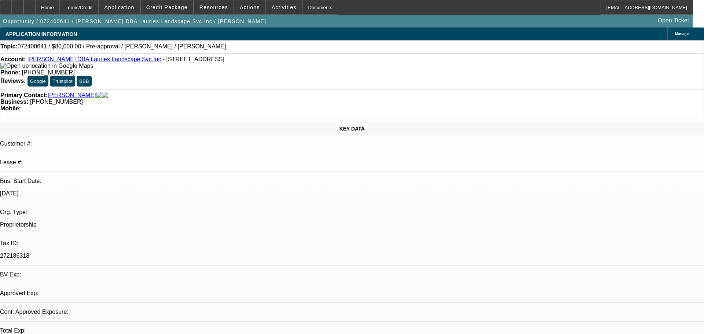
select select "0"
select select "2"
select select "0.1"
select select "4"
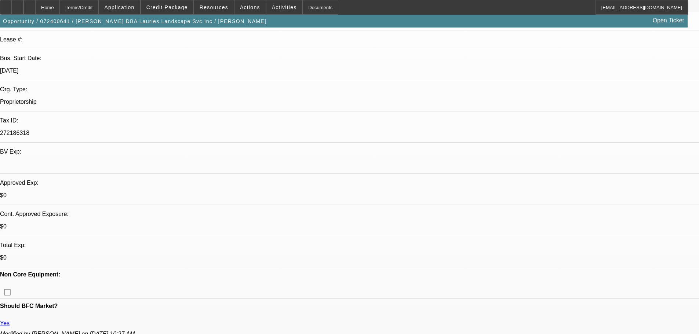
scroll to position [147, 0]
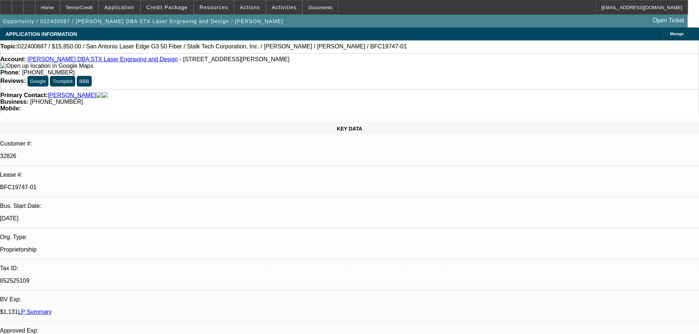
select select "0"
select select "2"
select select "0.1"
select select "4"
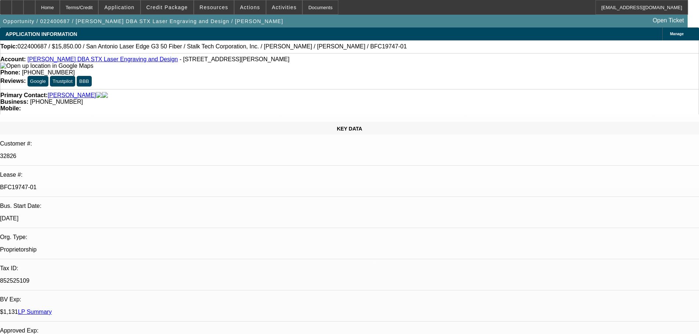
select select "0"
select select "2"
select select "0.1"
select select "4"
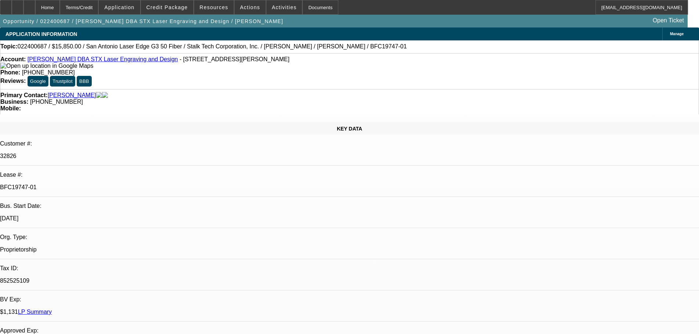
select select "0"
select select "3"
select select "0"
select select "6"
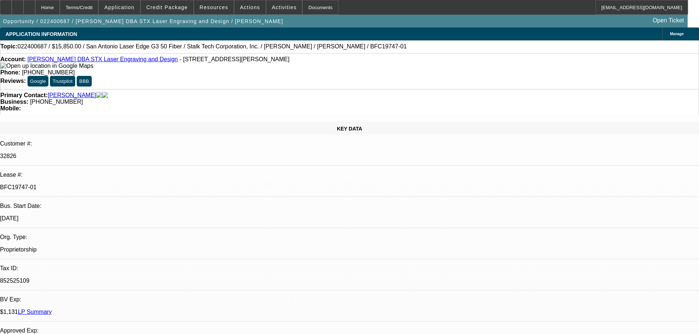
select select "0"
select select "3"
select select "0"
select select "6"
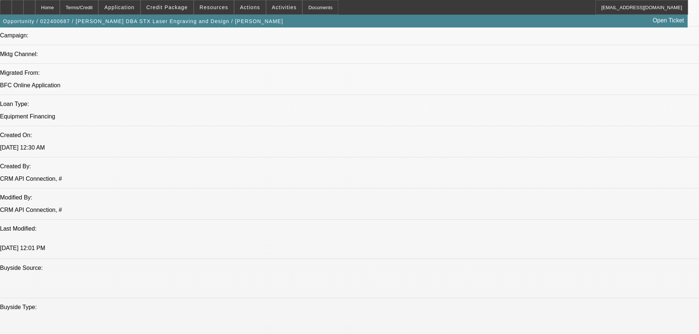
scroll to position [587, 0]
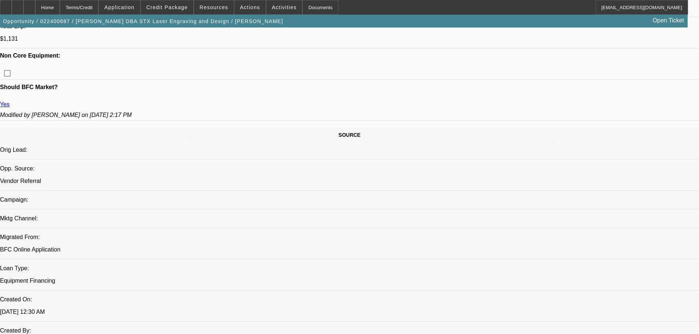
scroll to position [0, 0]
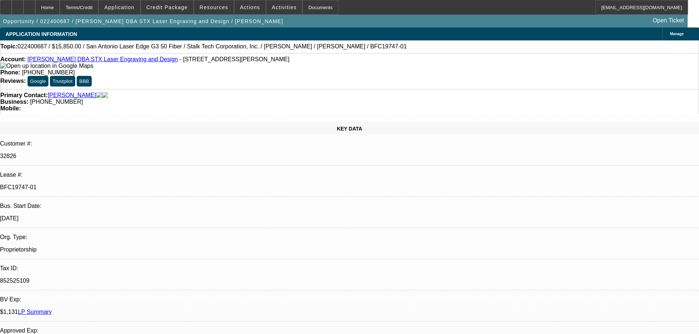
drag, startPoint x: 238, startPoint y: 177, endPoint x: 253, endPoint y: 178, distance: 14.7
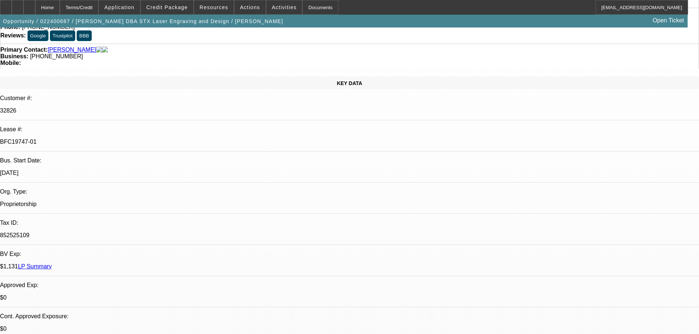
scroll to position [73, 0]
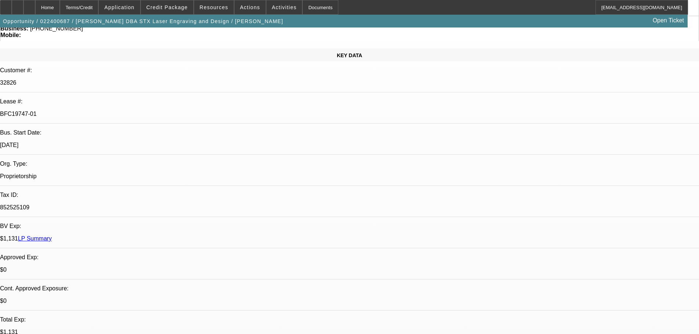
drag, startPoint x: 212, startPoint y: 235, endPoint x: 148, endPoint y: 232, distance: 64.3
drag, startPoint x: 212, startPoint y: 235, endPoint x: 140, endPoint y: 236, distance: 71.2
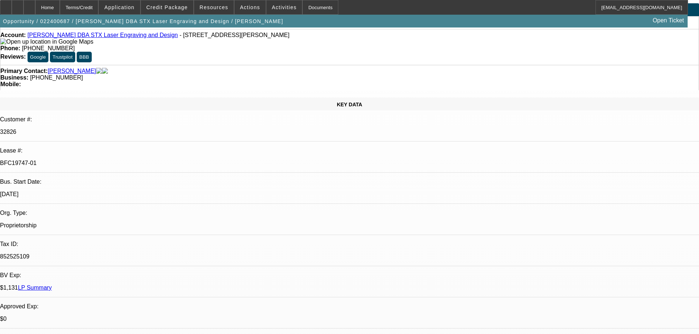
scroll to position [0, 0]
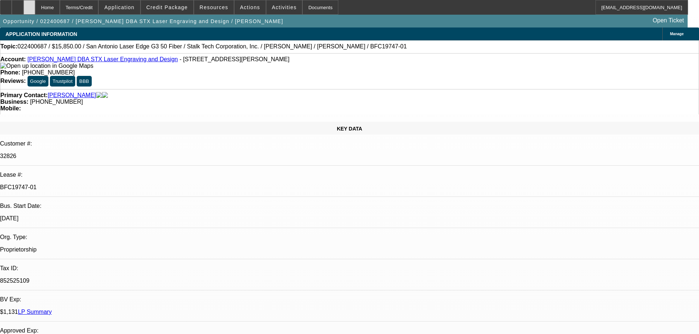
click at [35, 11] on div at bounding box center [29, 7] width 12 height 15
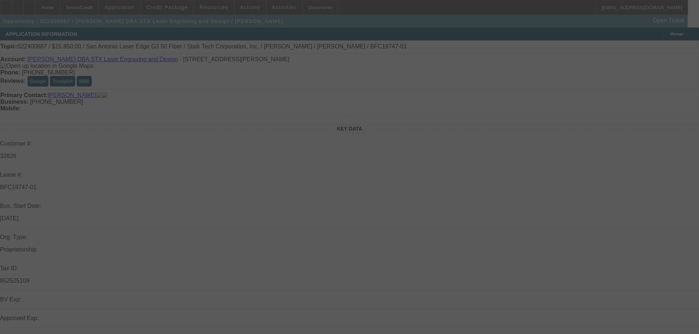
select select "0"
select select "2"
select select "0.1"
select select "4"
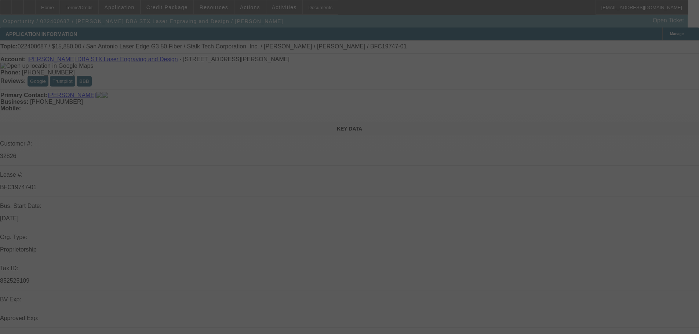
select select "0"
select select "2"
select select "0.1"
select select "4"
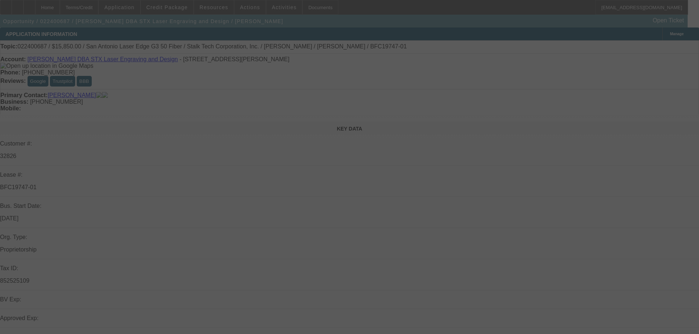
select select "0"
select select "3"
select select "0"
select select "6"
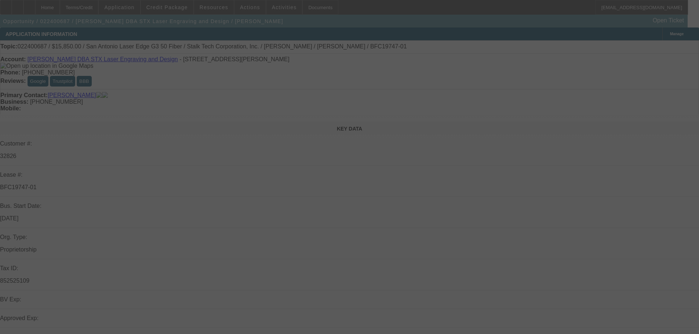
select select "0"
select select "3"
select select "0"
select select "6"
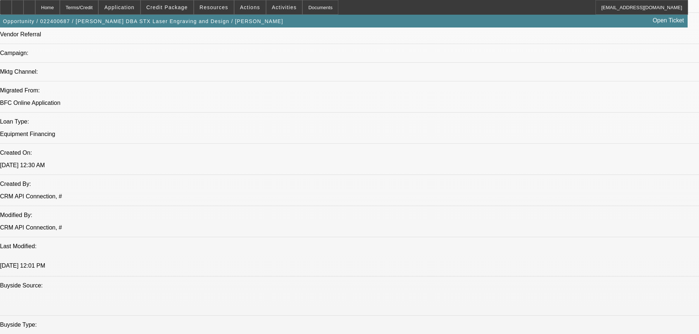
scroll to position [733, 0]
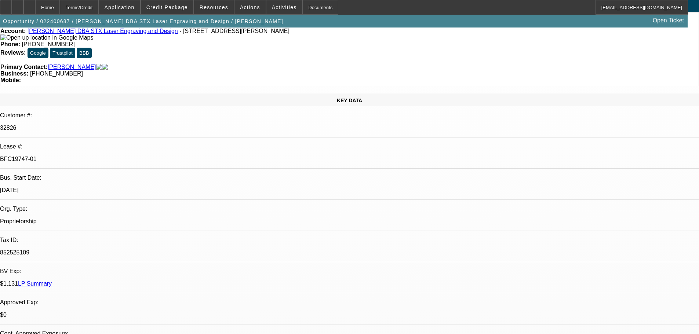
scroll to position [0, 0]
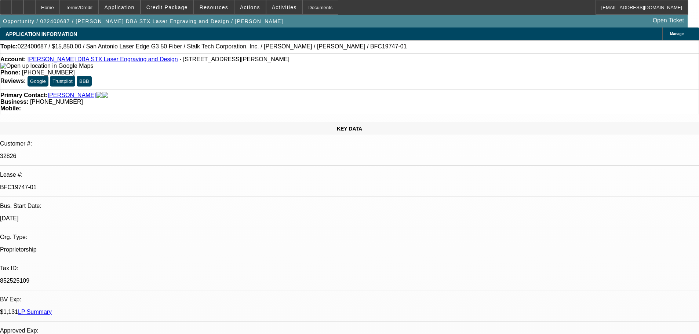
click at [670, 34] on span "Manage" at bounding box center [677, 34] width 14 height 4
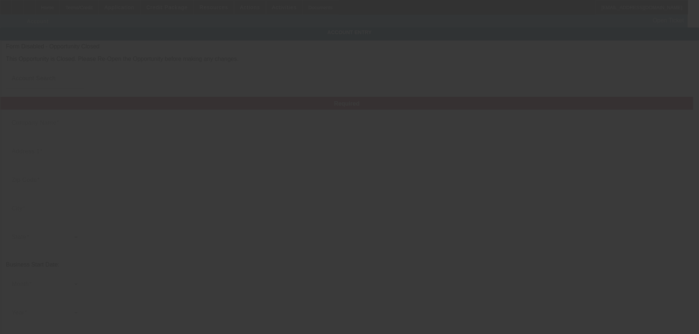
type input "[PERSON_NAME]"
type input "[STREET_ADDRESS][PERSON_NAME]"
type input "78384"
type input "[GEOGRAPHIC_DATA]"
type input "[PHONE_NUMBER]"
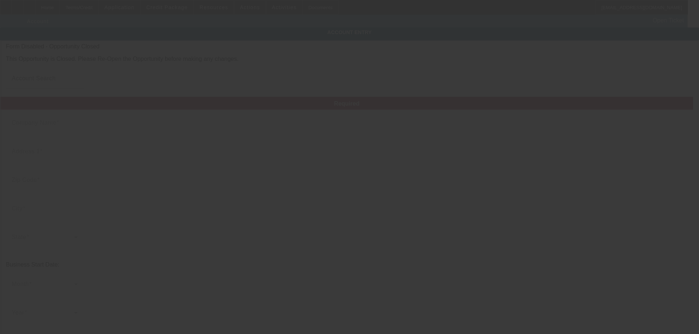
type input "STX Laser Engraving and Design"
type input "[EMAIL_ADDRESS][DOMAIN_NAME]"
type input "[PERSON_NAME]"
type input "852525109"
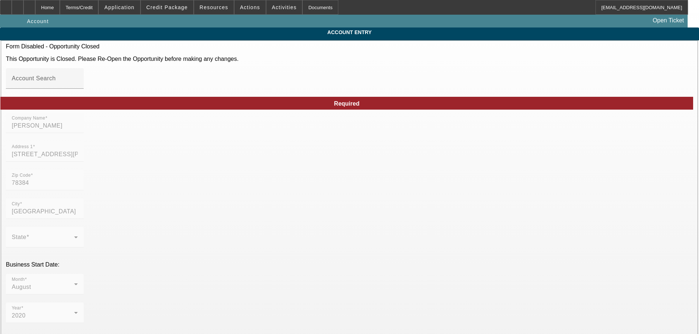
type input "[DATE]"
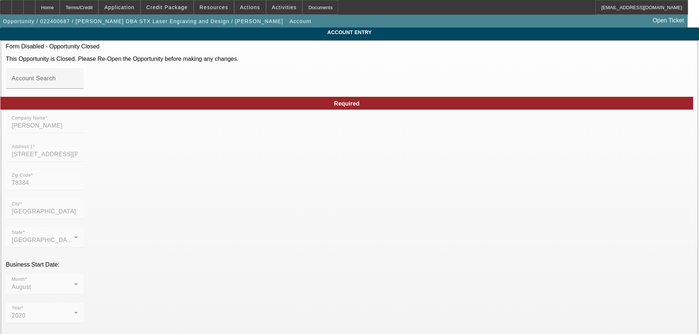
scroll to position [73, 0]
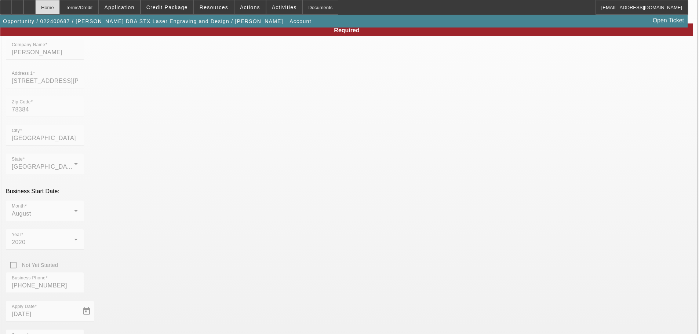
click at [54, 5] on div "Home" at bounding box center [47, 7] width 25 height 15
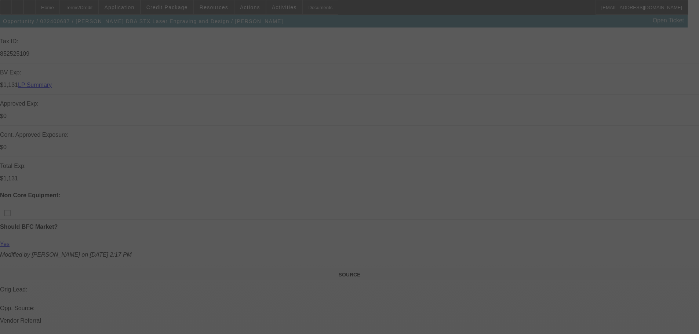
scroll to position [147, 0]
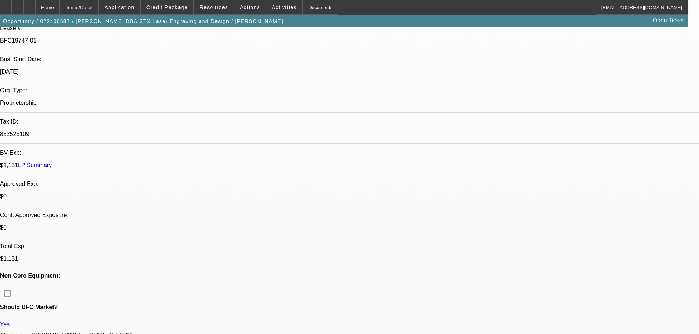
select select "0"
select select "2"
select select "0.1"
select select "4"
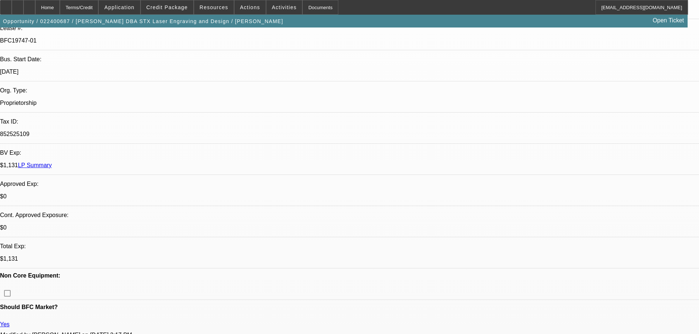
select select "0"
select select "2"
select select "0.1"
select select "4"
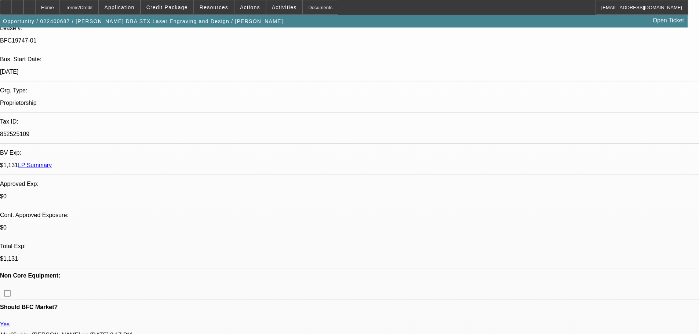
select select "0"
select select "3"
select select "0"
select select "6"
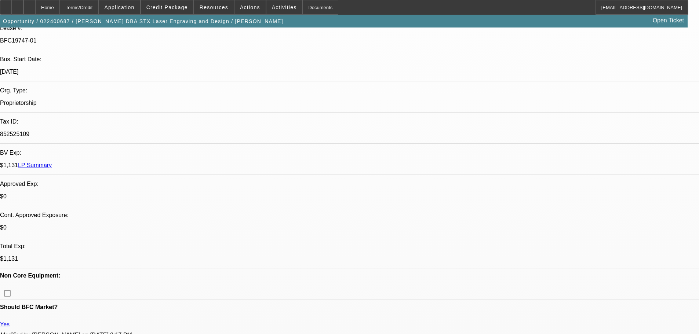
select select "0"
select select "3"
select select "0"
select select "6"
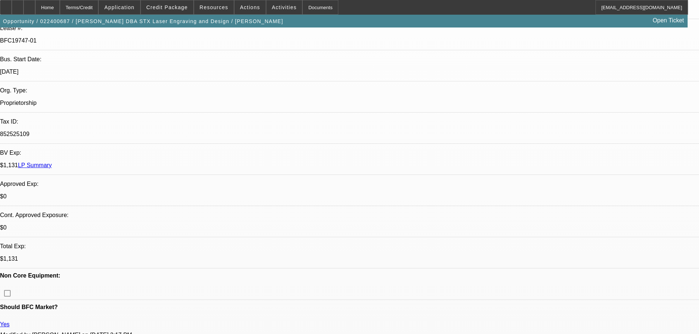
scroll to position [0, 0]
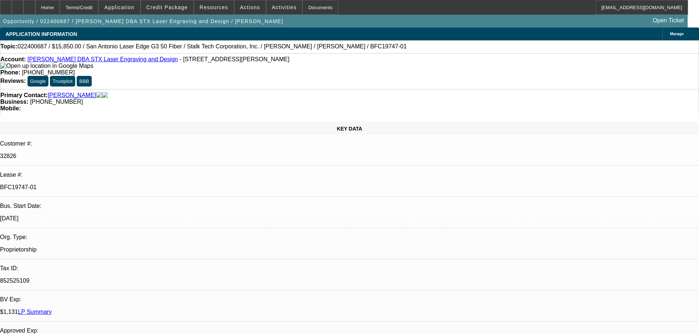
click at [102, 62] on link "[PERSON_NAME] DBA STX Laser Engraving and Design" at bounding box center [103, 59] width 150 height 6
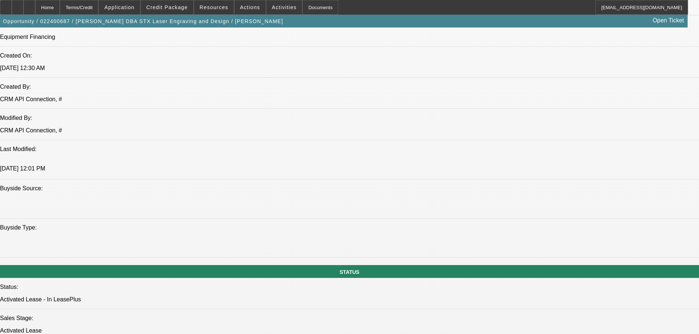
scroll to position [660, 0]
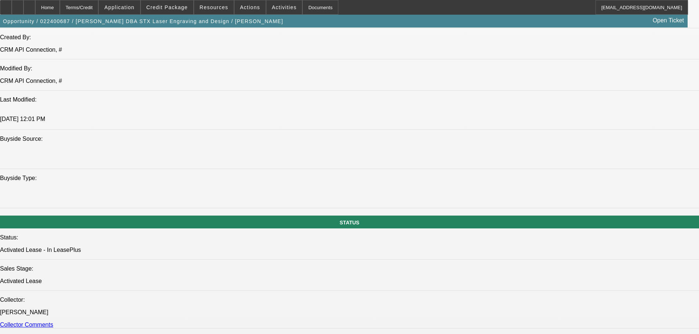
drag, startPoint x: 208, startPoint y: 85, endPoint x: 184, endPoint y: 87, distance: 24.2
drag, startPoint x: 187, startPoint y: 85, endPoint x: 212, endPoint y: 84, distance: 24.2
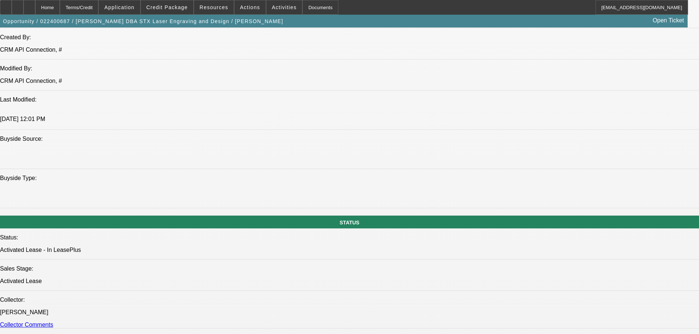
drag, startPoint x: 208, startPoint y: 85, endPoint x: 186, endPoint y: 86, distance: 22.0
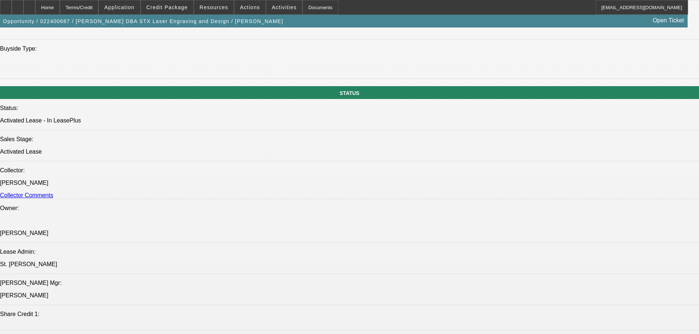
scroll to position [807, 0]
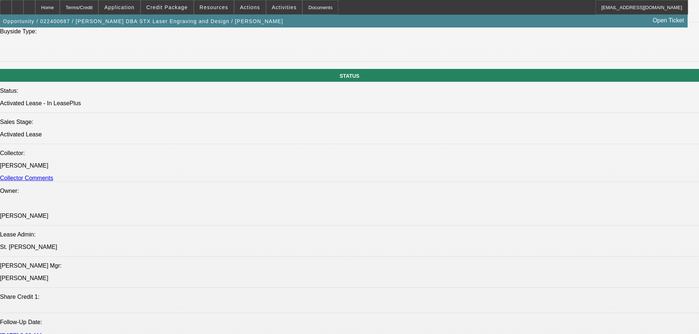
drag, startPoint x: 203, startPoint y: 103, endPoint x: 173, endPoint y: 104, distance: 29.4
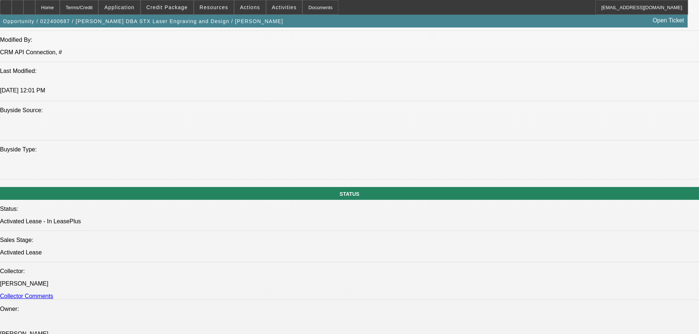
scroll to position [660, 0]
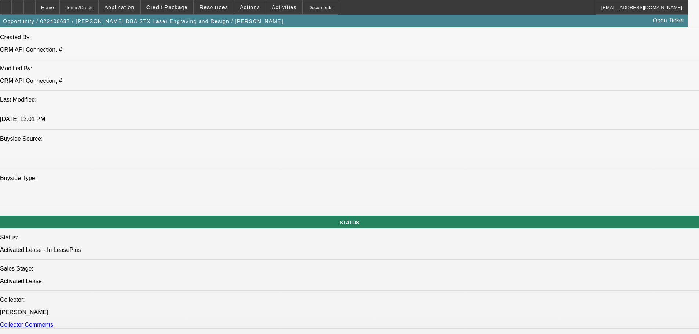
drag, startPoint x: 186, startPoint y: 83, endPoint x: 210, endPoint y: 83, distance: 23.5
drag, startPoint x: 208, startPoint y: 85, endPoint x: 186, endPoint y: 85, distance: 22.7
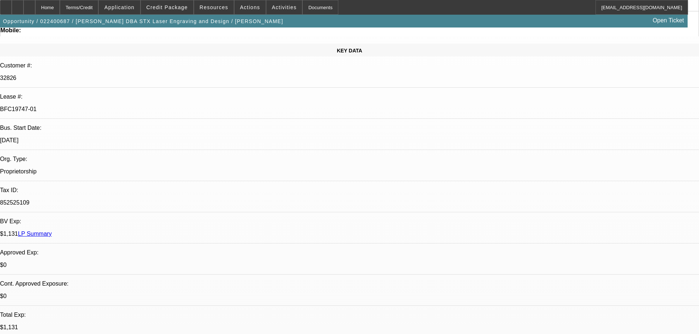
scroll to position [0, 0]
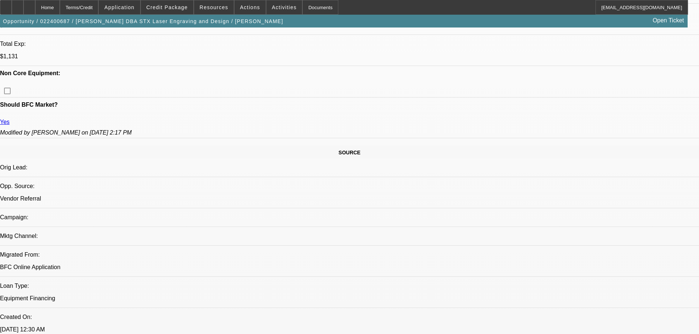
scroll to position [367, 0]
